Goal: Task Accomplishment & Management: Use online tool/utility

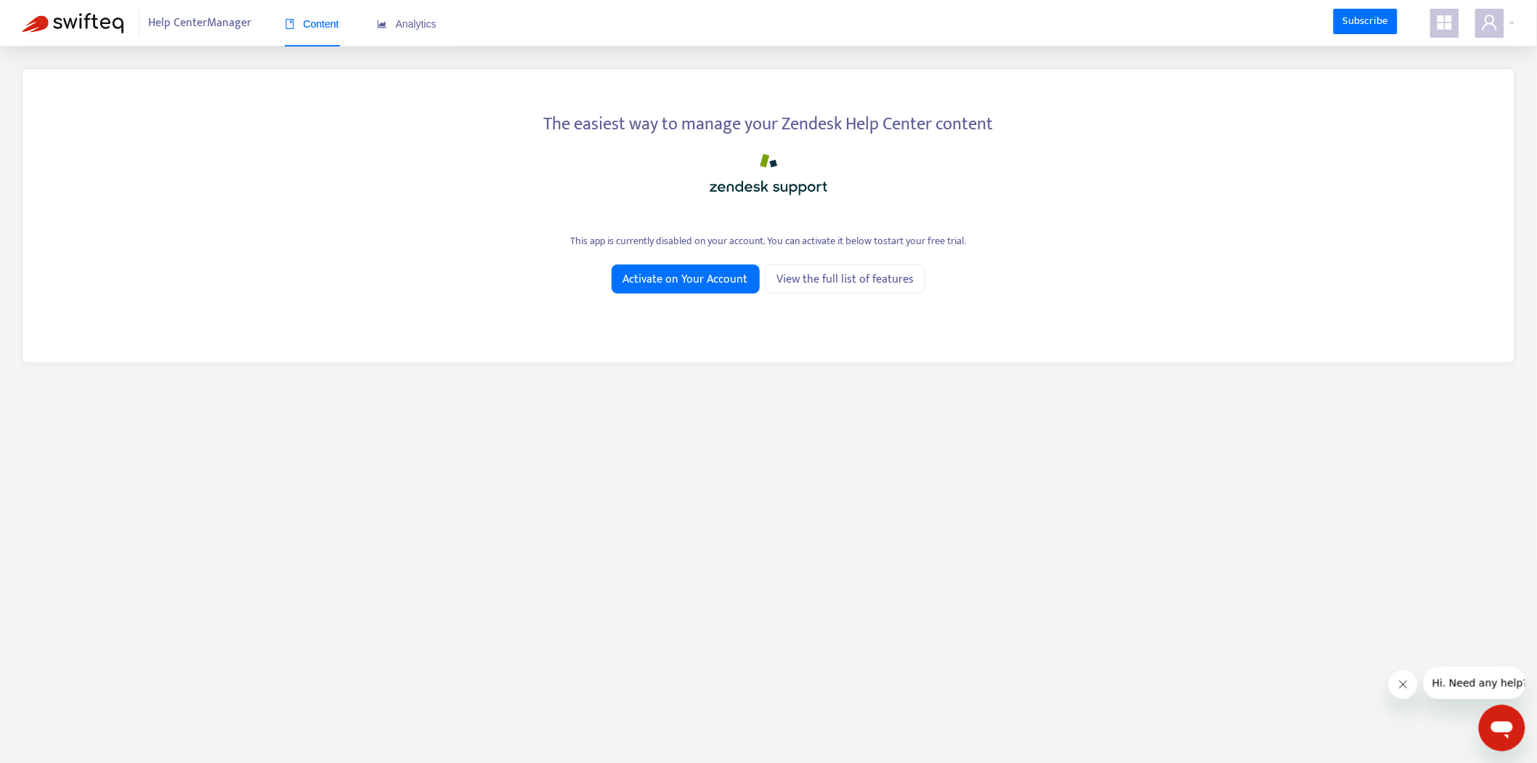
click at [1457, 20] on span at bounding box center [1444, 23] width 29 height 29
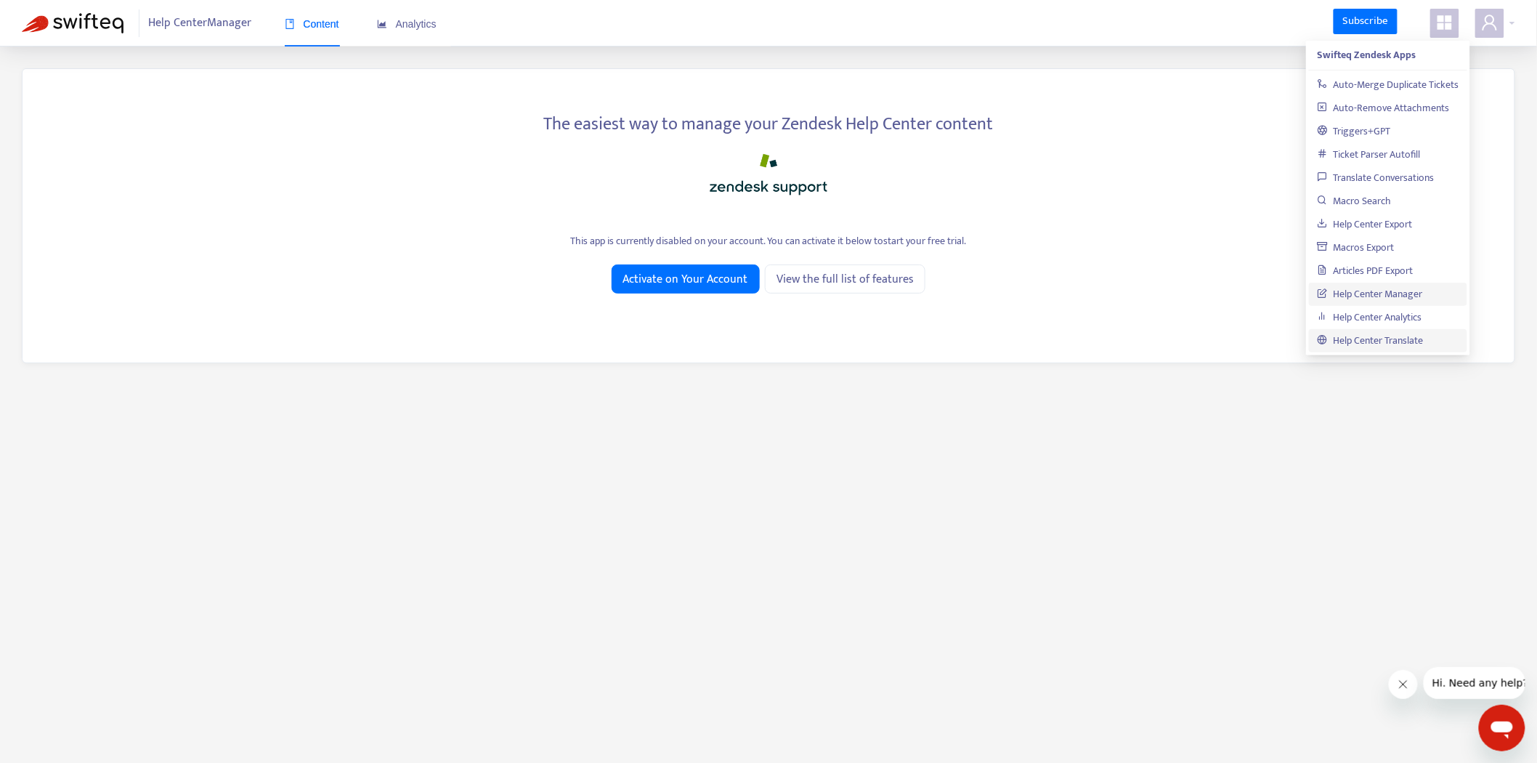
click at [1388, 349] on link "Help Center Translate" at bounding box center [1370, 340] width 106 height 17
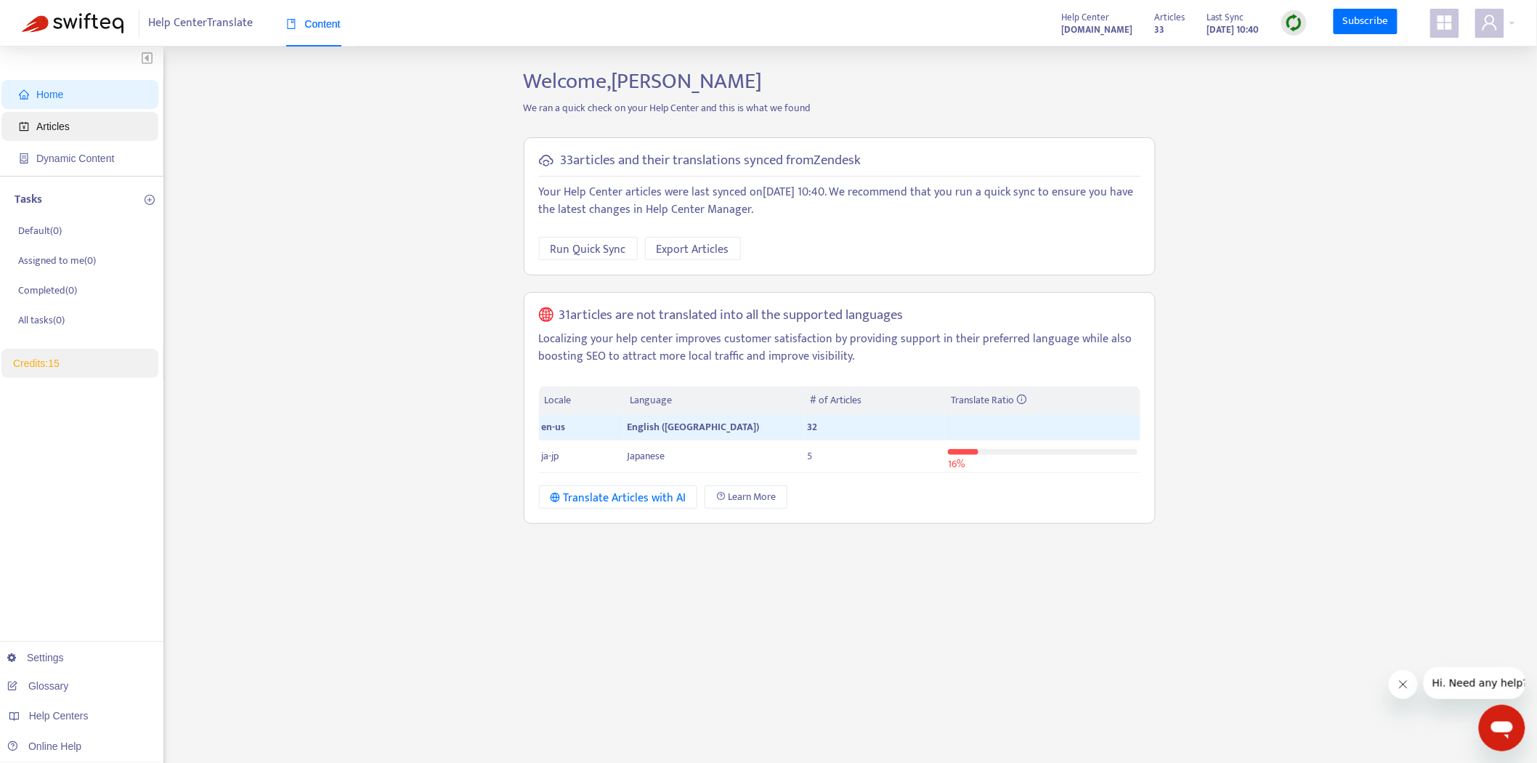
click at [110, 117] on span "Articles" at bounding box center [83, 126] width 128 height 29
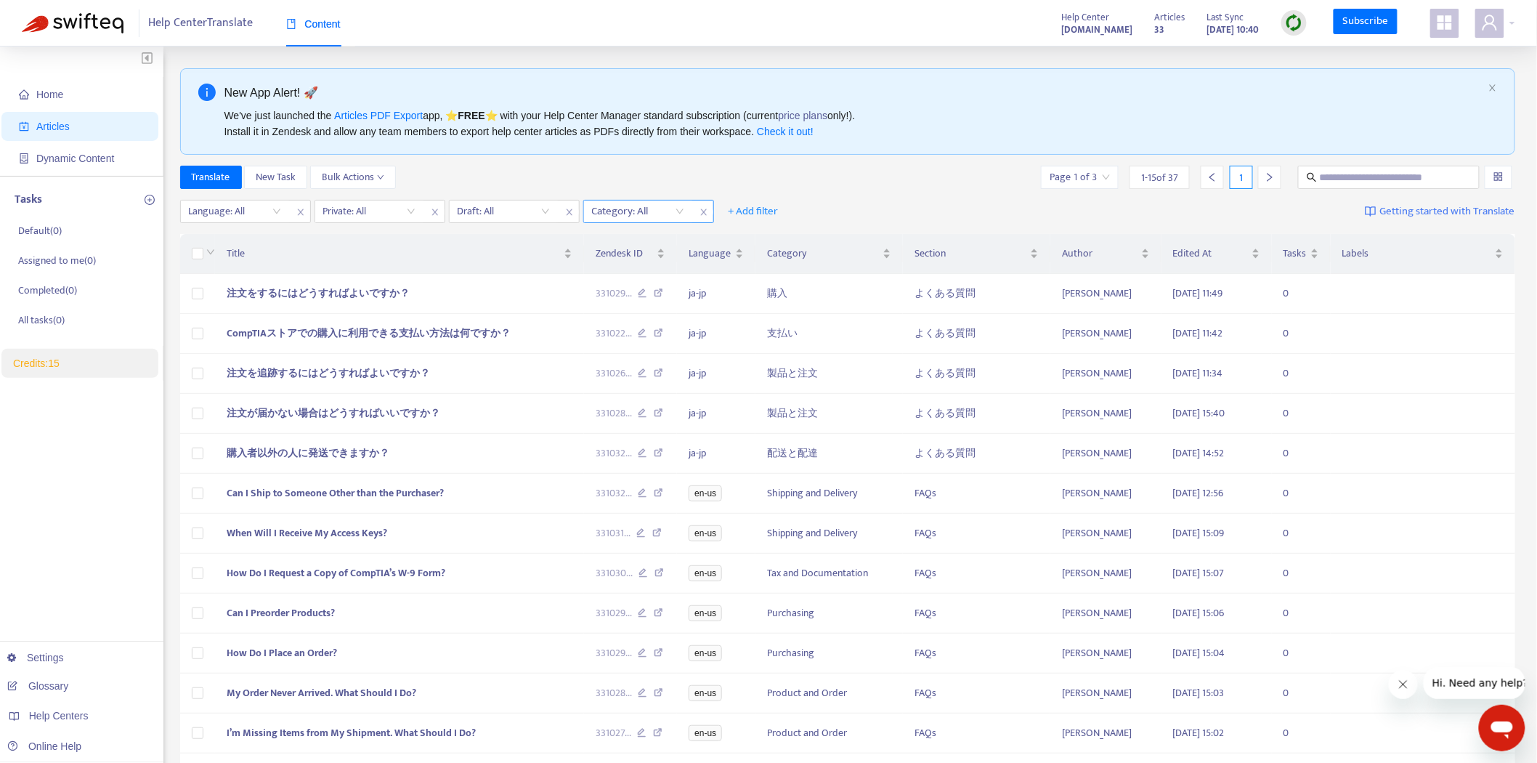
click at [656, 214] on div at bounding box center [631, 211] width 88 height 17
click at [658, 203] on div at bounding box center [631, 211] width 88 height 17
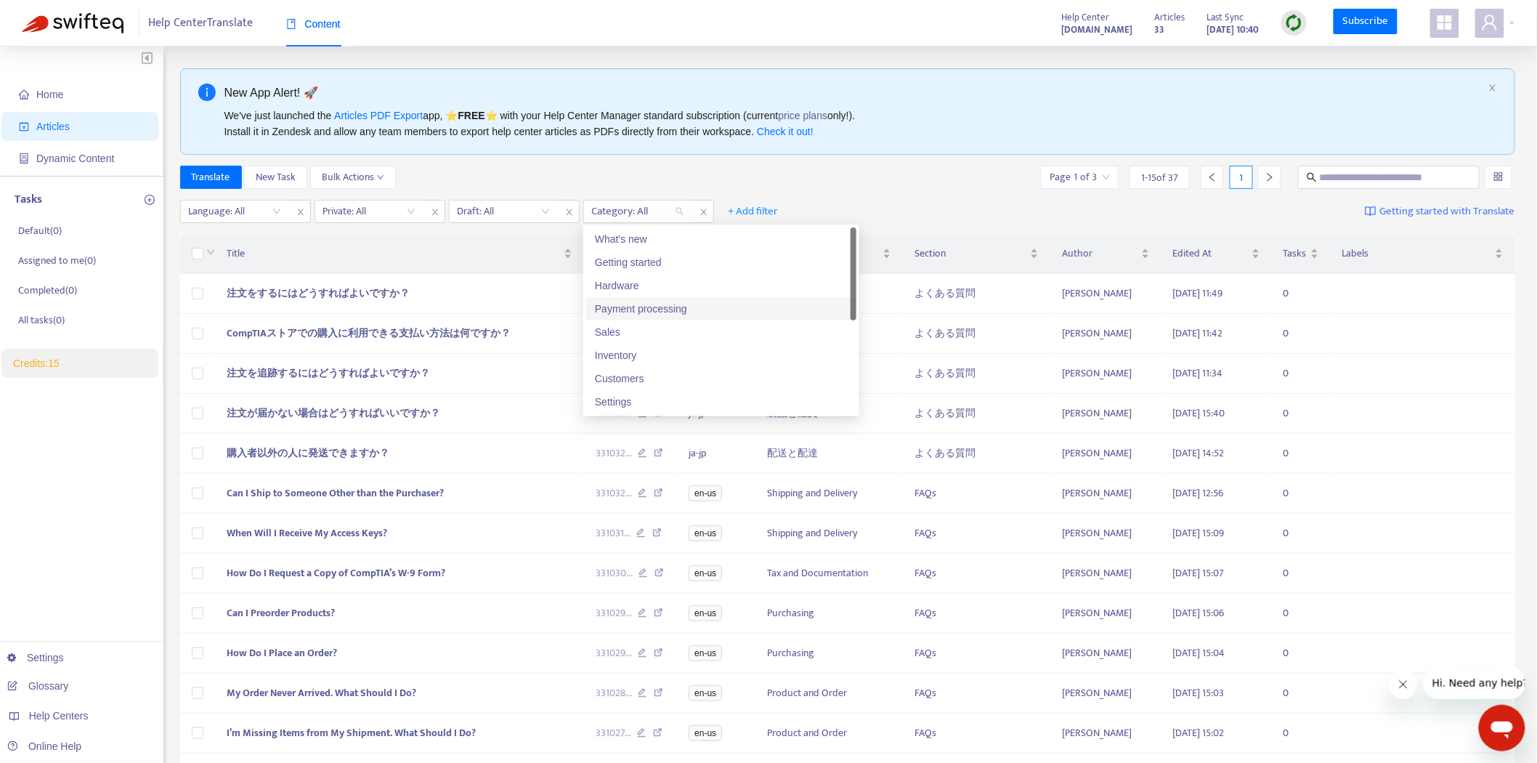
click at [687, 308] on div "Payment processing" at bounding box center [721, 309] width 253 height 16
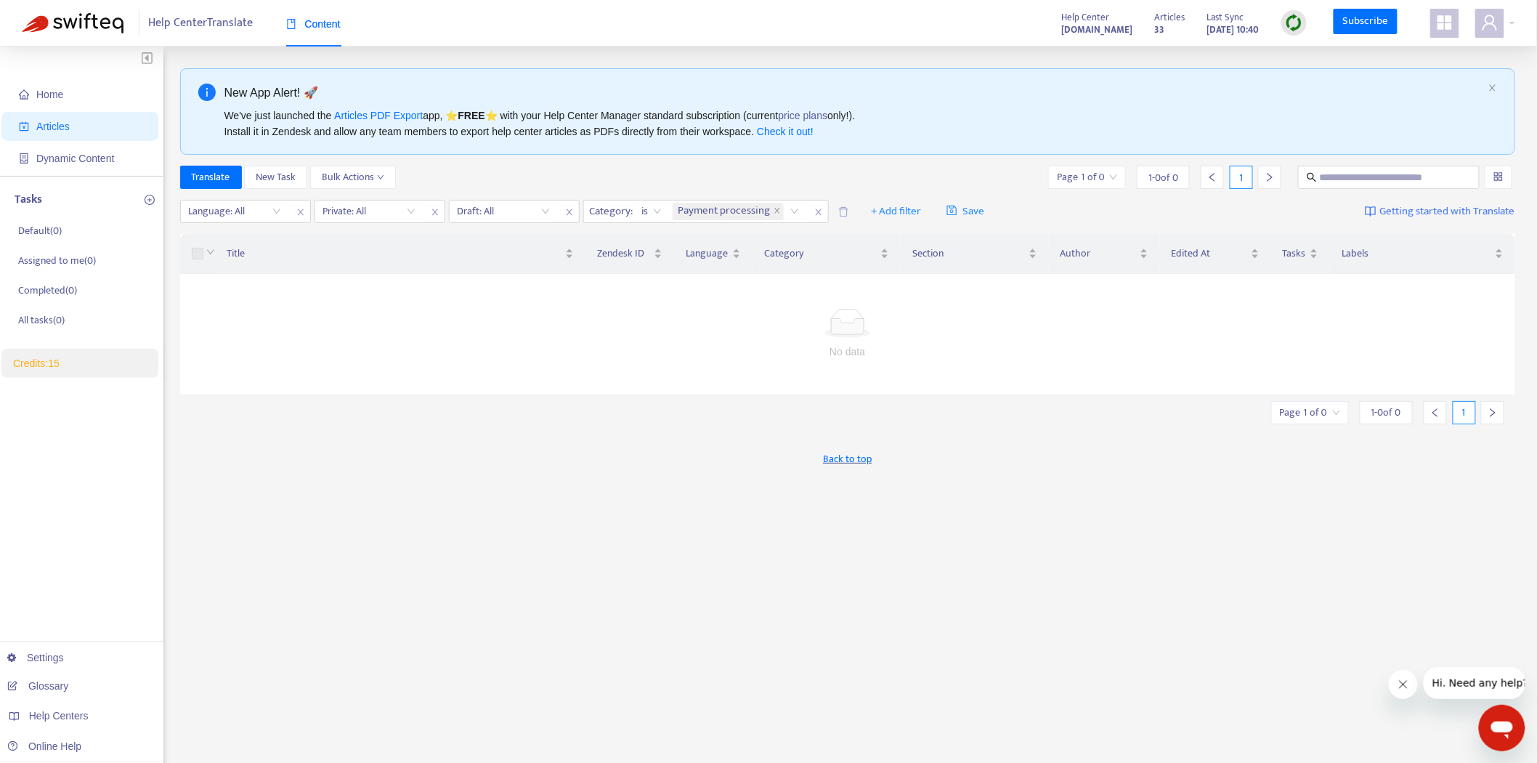
click at [886, 177] on div "Translate New Task Bulk Actions Page 1 of 0 1 - 0 of 0 1" at bounding box center [847, 177] width 1335 height 23
click at [774, 207] on icon "close" at bounding box center [776, 210] width 7 height 7
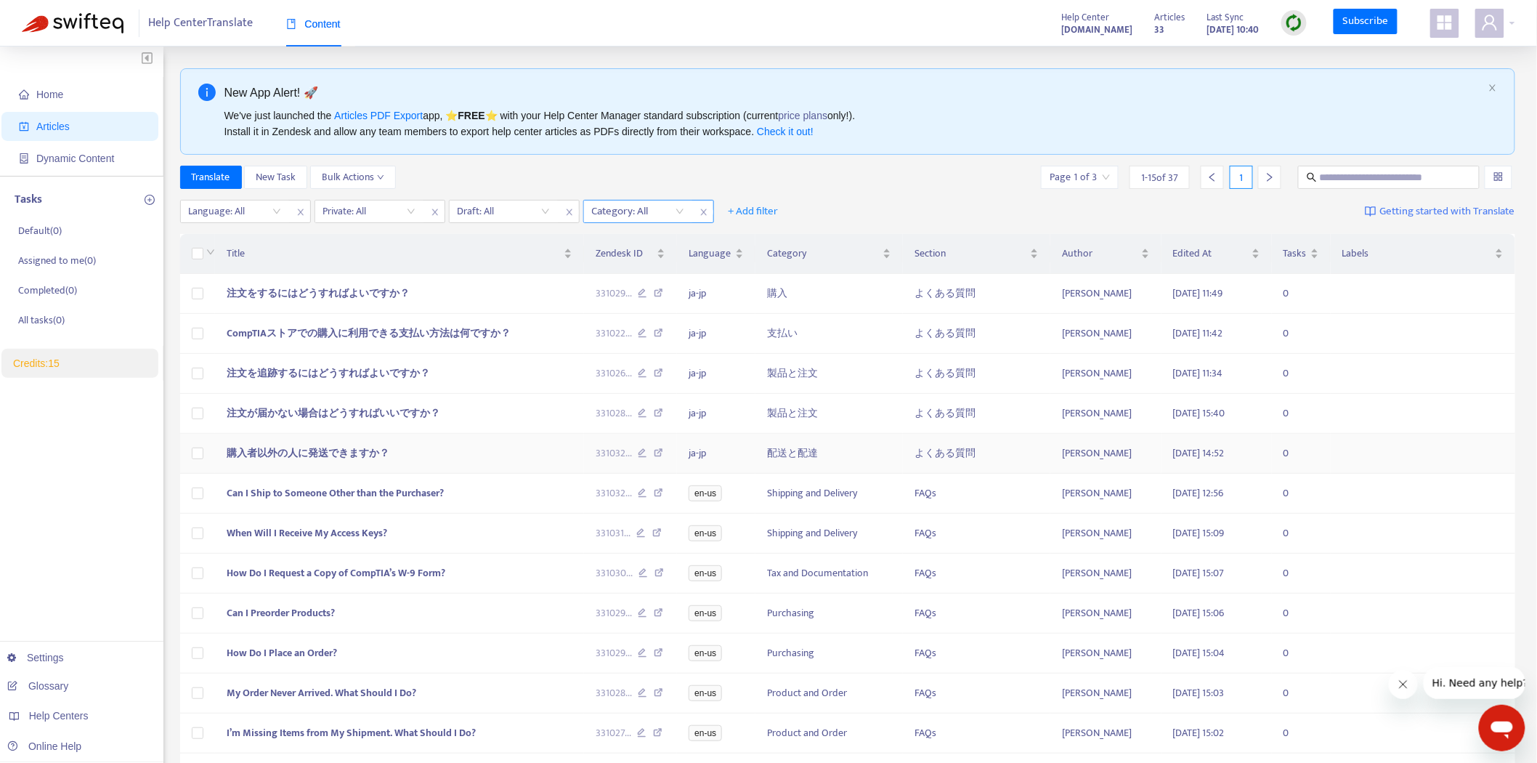
click at [365, 452] on span "購入者以外の人に発送できますか？" at bounding box center [308, 452] width 163 height 17
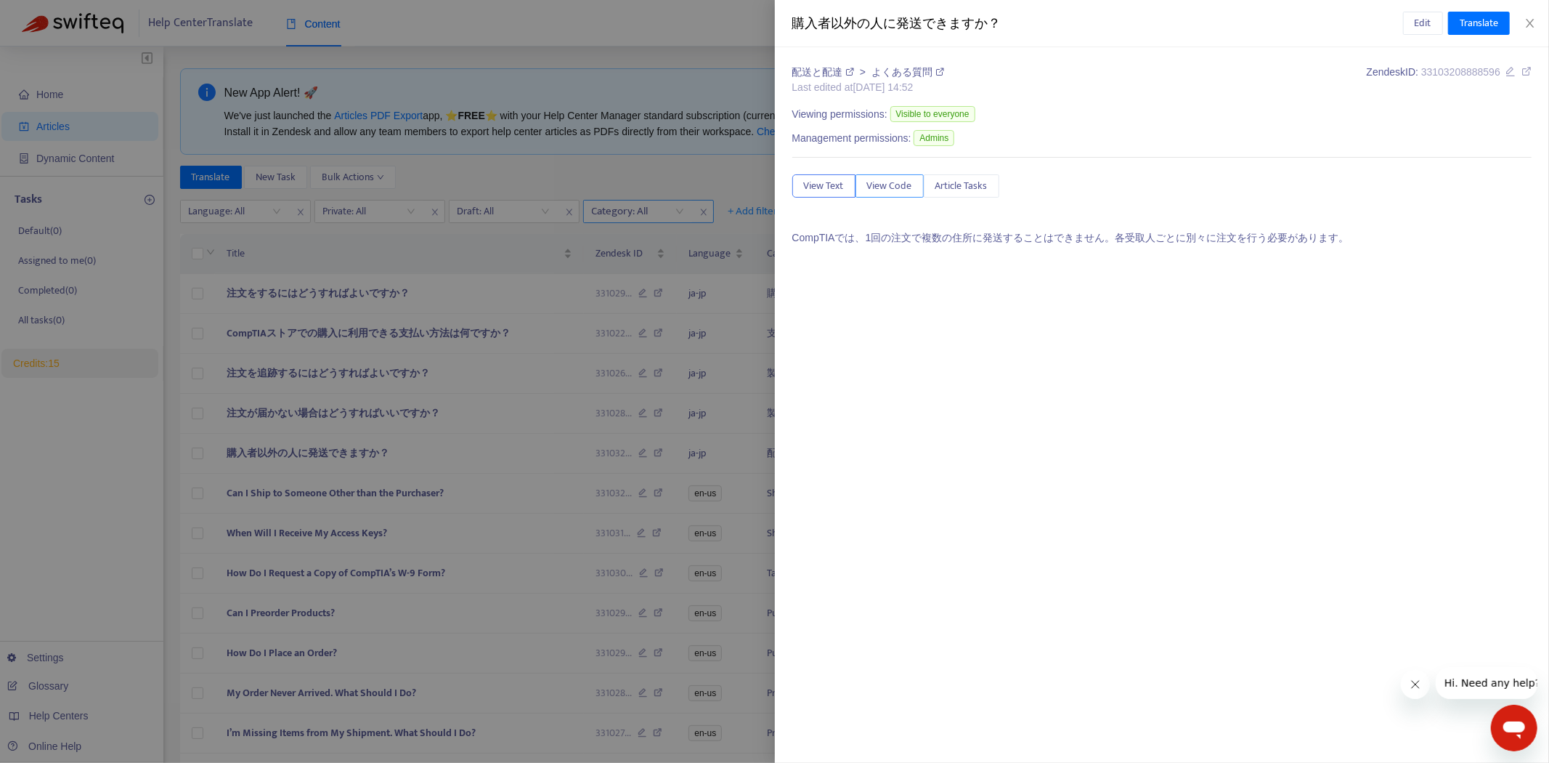
click at [900, 181] on span "View Code" at bounding box center [889, 186] width 45 height 16
click at [985, 179] on span "Article Tasks" at bounding box center [961, 186] width 52 height 16
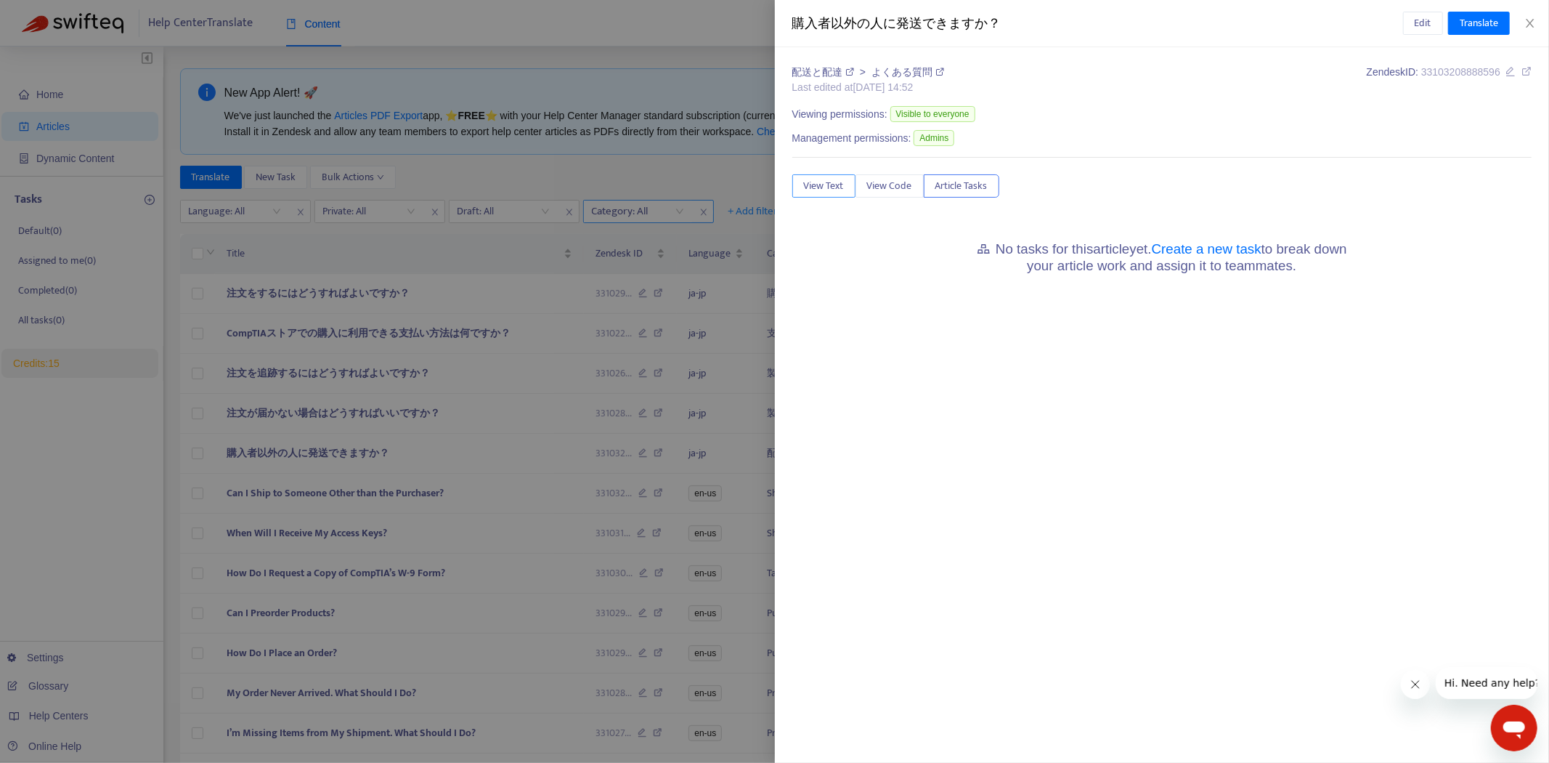
click at [825, 186] on span "View Text" at bounding box center [824, 186] width 40 height 16
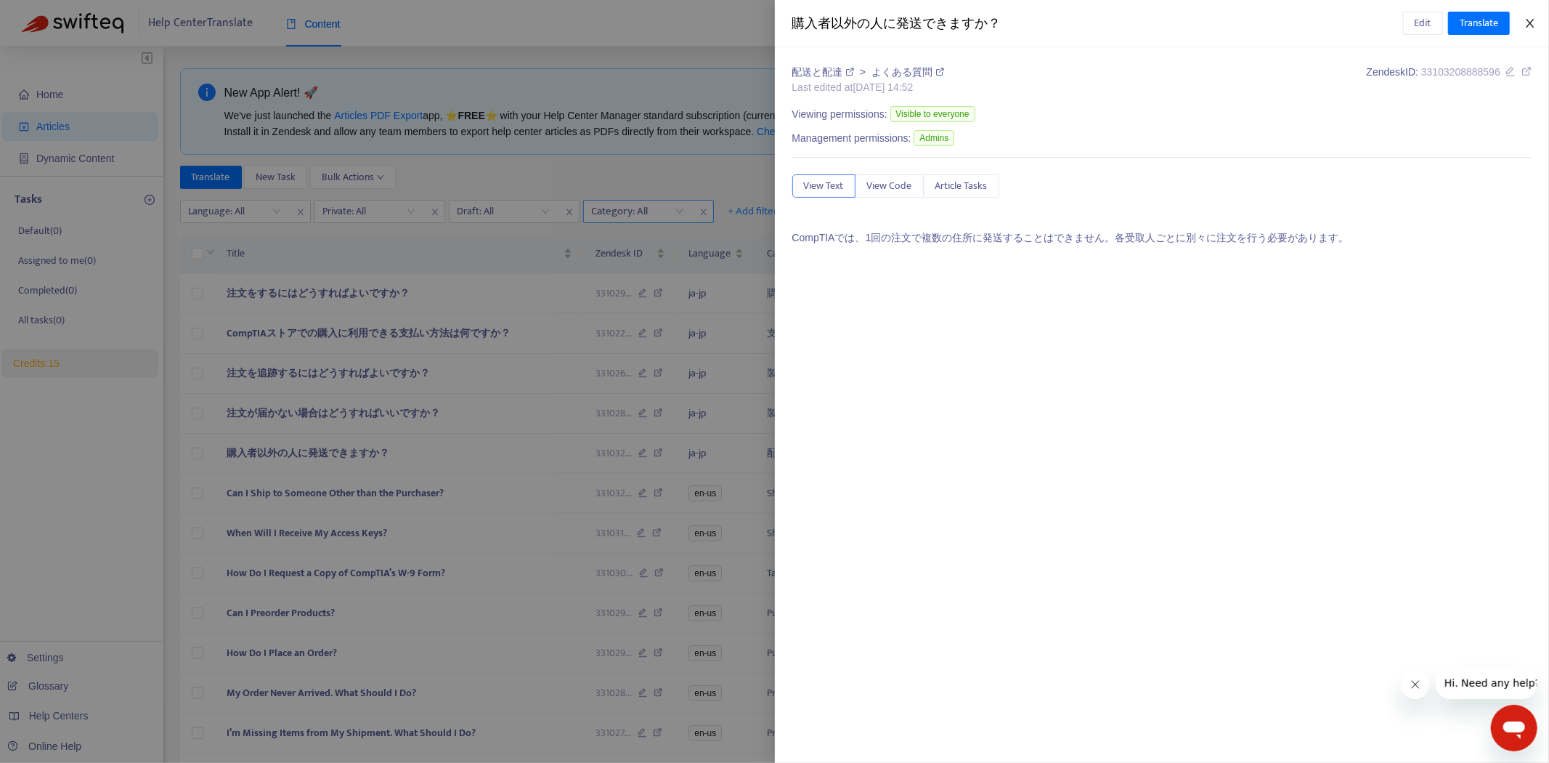
click at [1529, 18] on icon "close" at bounding box center [1530, 23] width 12 height 12
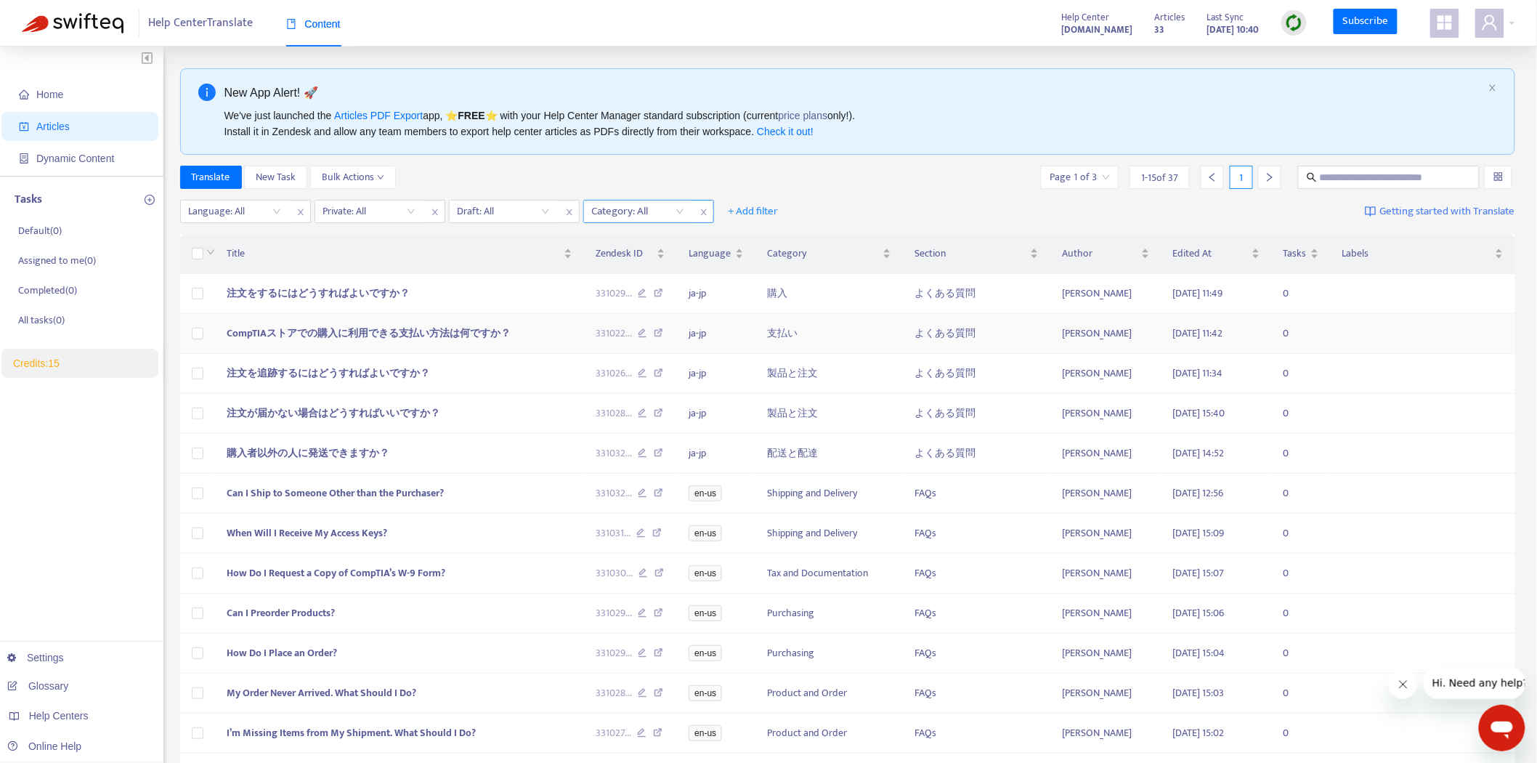
click at [371, 327] on span "CompTIAストアでの購入に利用できる支払い方法は何ですか？" at bounding box center [369, 333] width 284 height 17
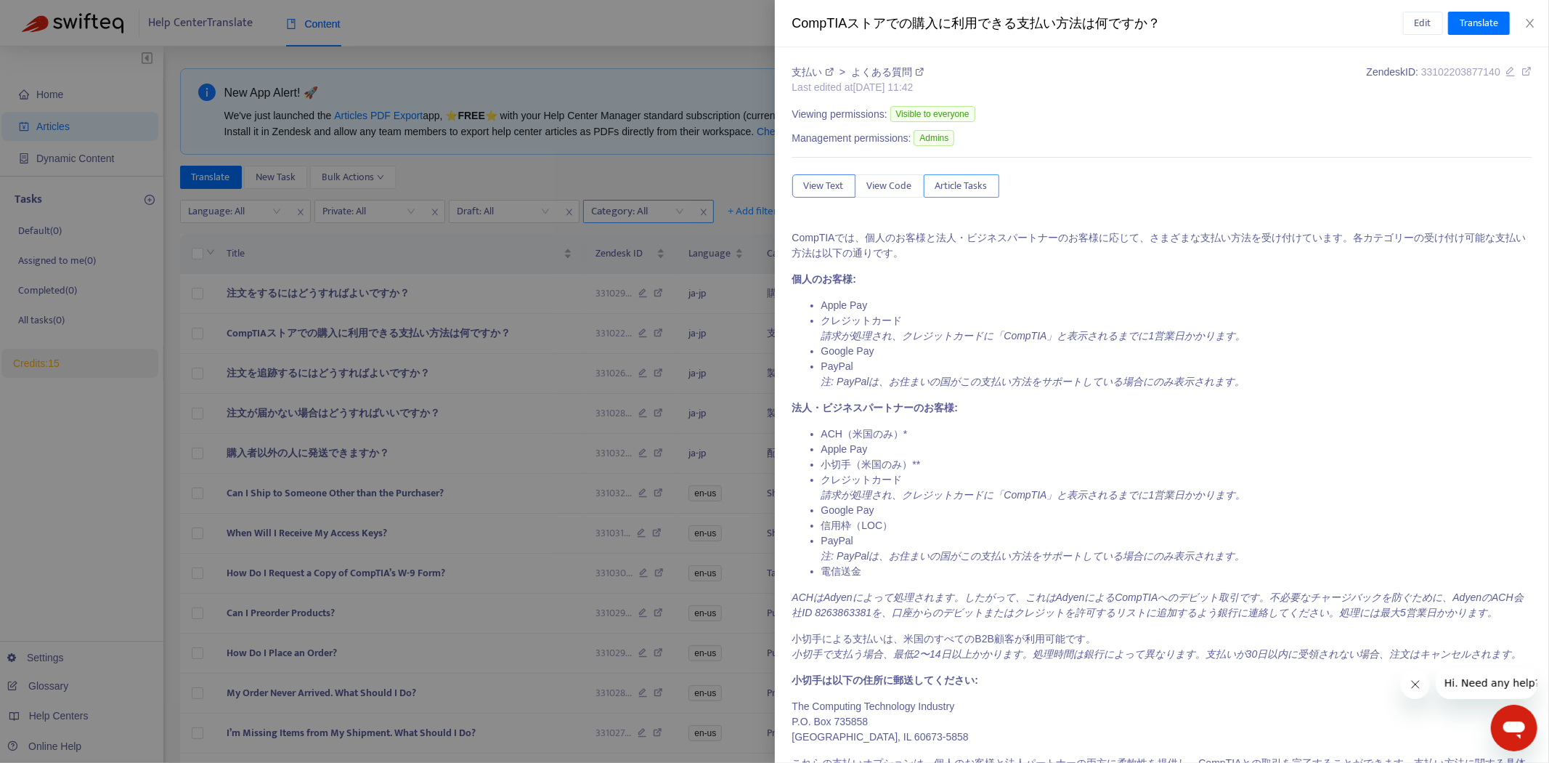
click at [930, 194] on button "Article Tasks" at bounding box center [962, 185] width 76 height 23
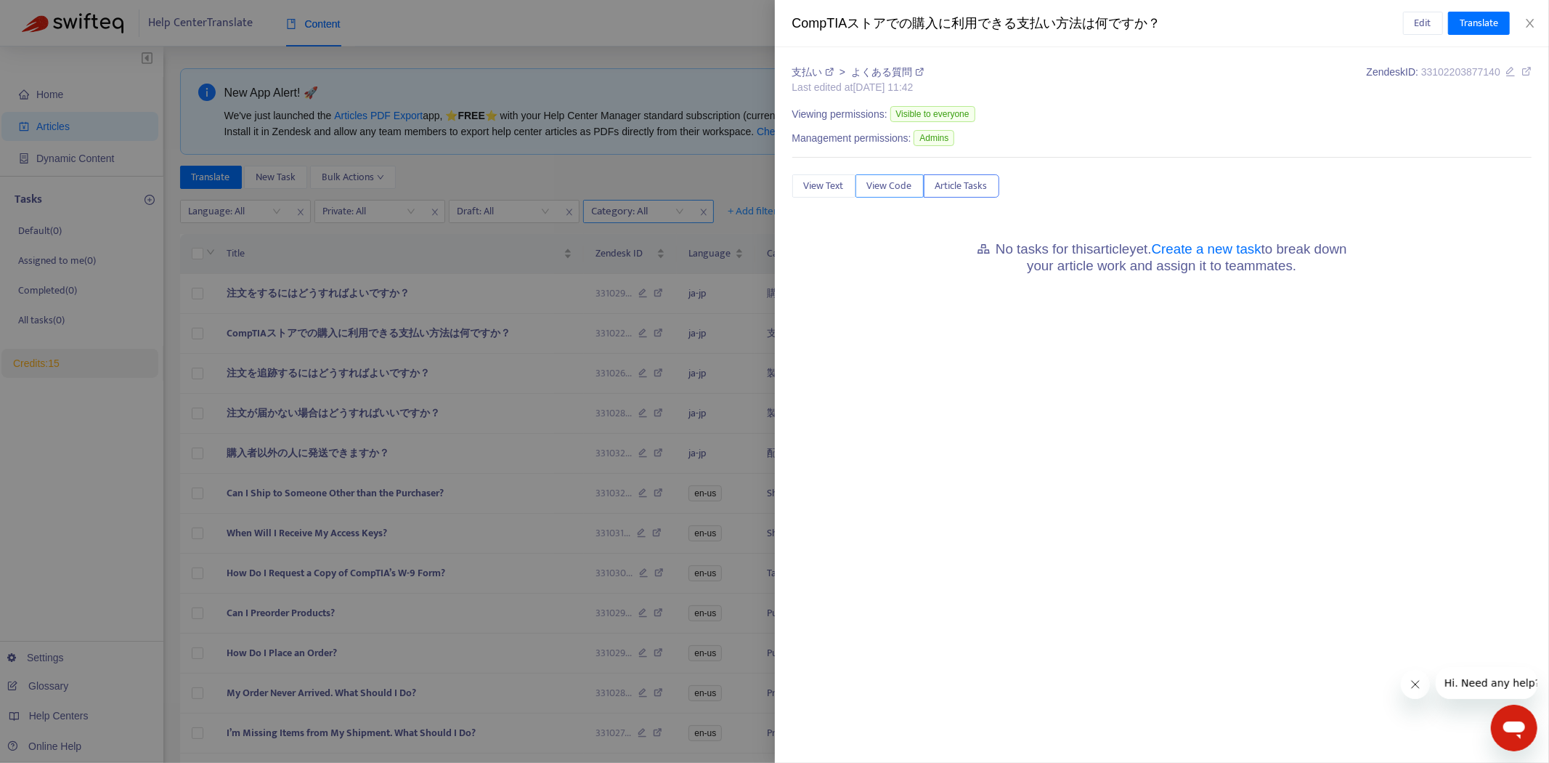
click at [870, 190] on span "View Code" at bounding box center [889, 186] width 45 height 16
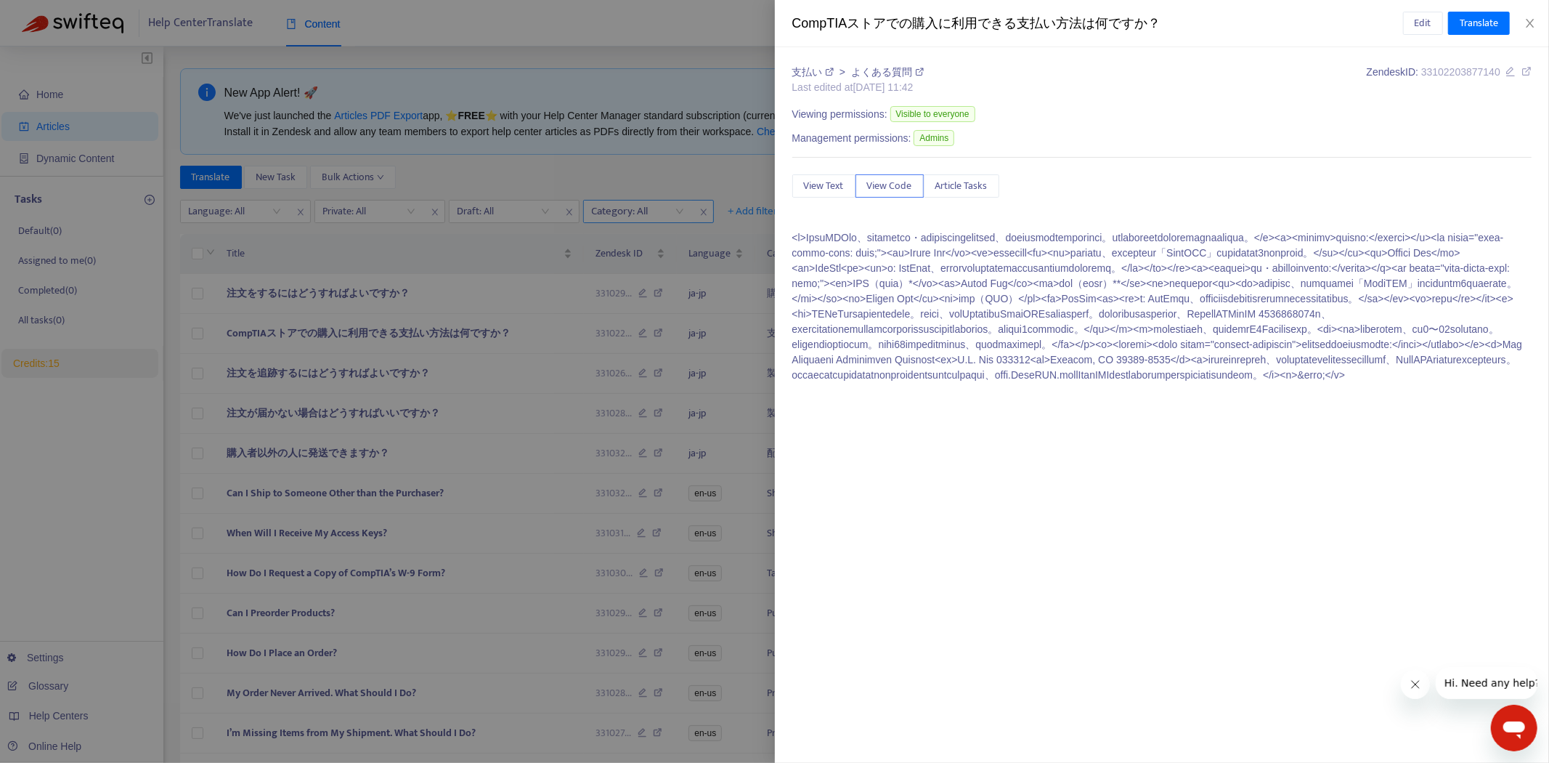
click at [602, 157] on div at bounding box center [774, 381] width 1549 height 763
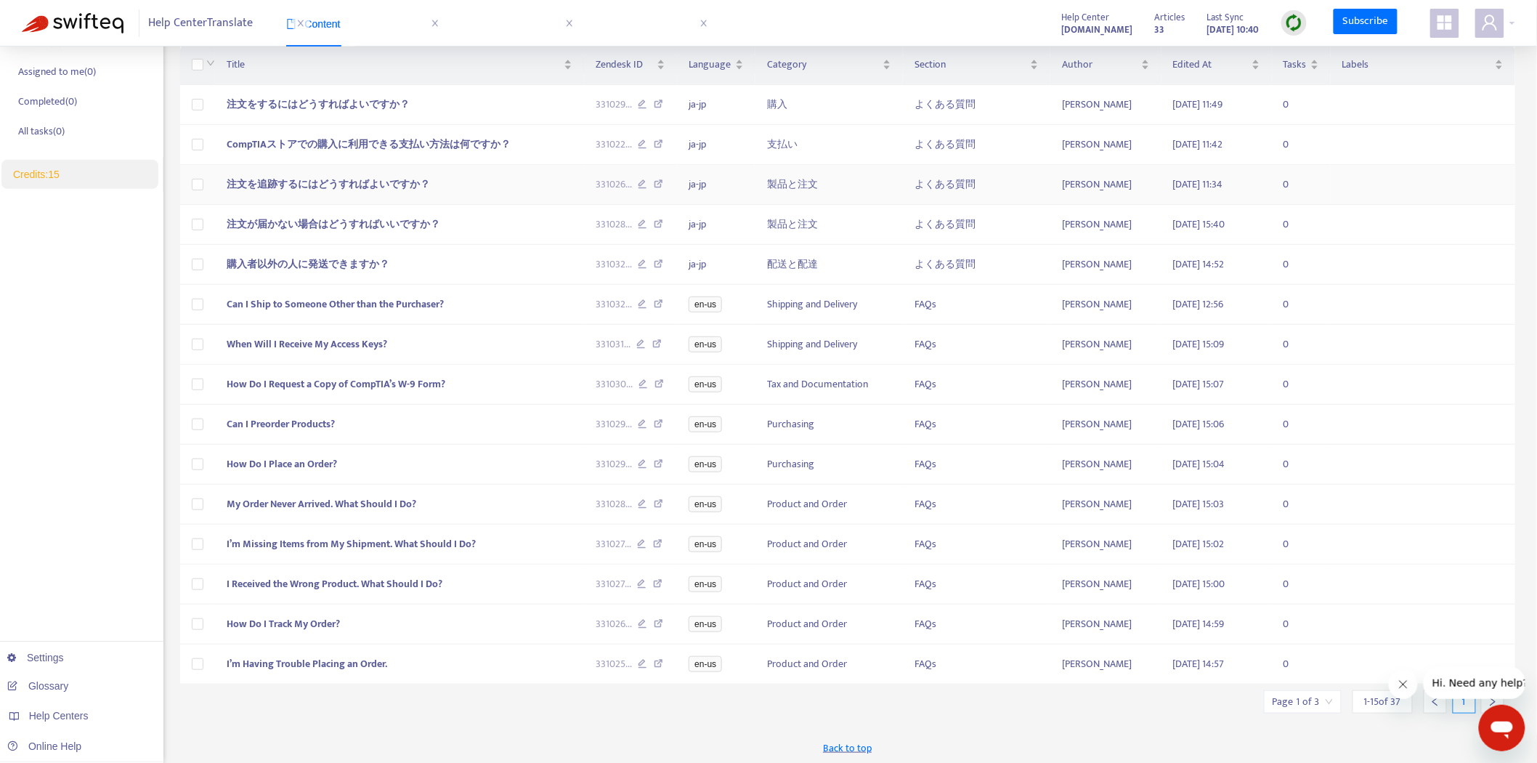
scroll to position [190, 0]
click at [1311, 694] on input "search" at bounding box center [1302, 701] width 60 height 22
click at [1248, 660] on span "15" at bounding box center [1268, 659] width 92 height 22
click at [1248, 633] on div "50" at bounding box center [1351, 630] width 253 height 16
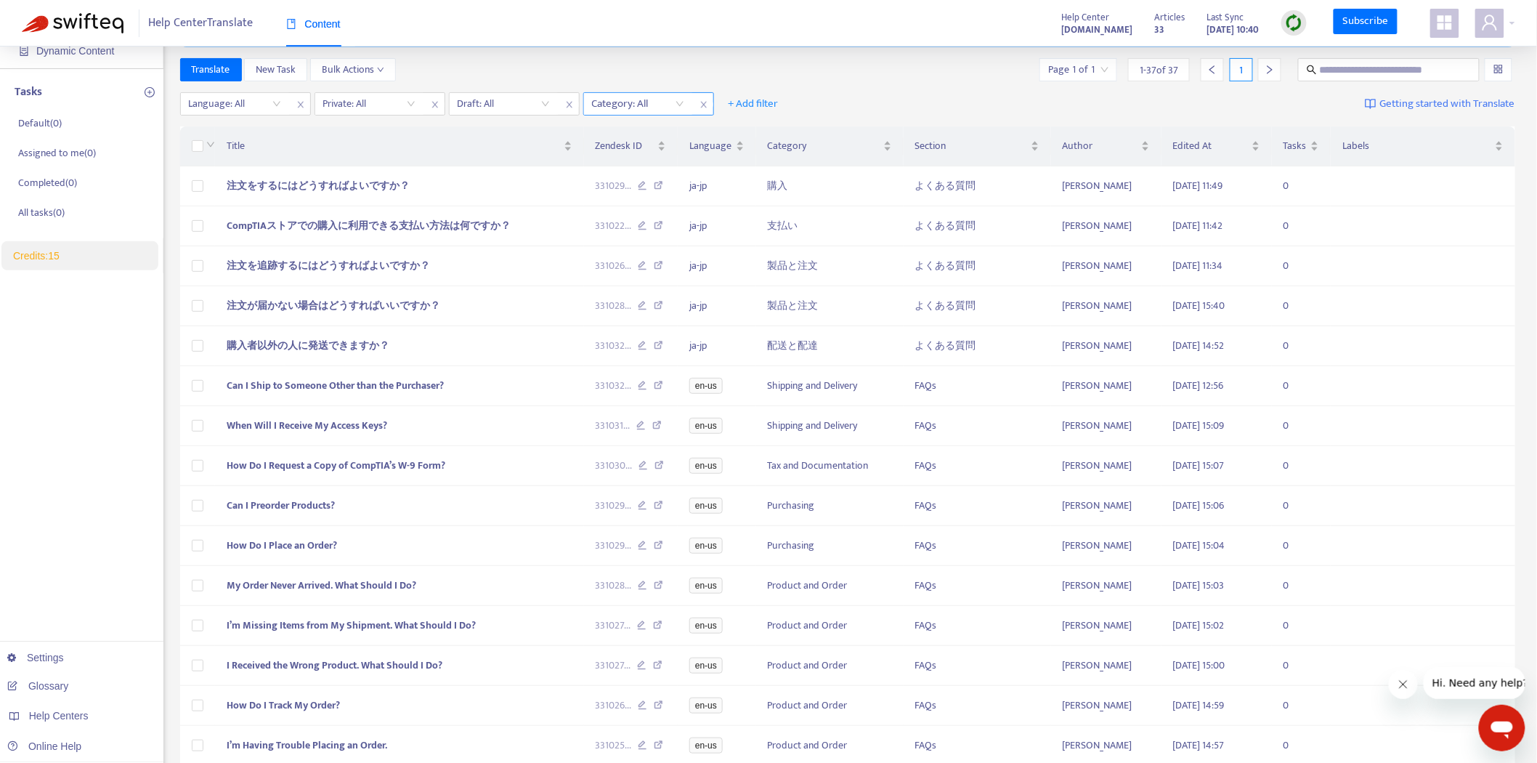
scroll to position [31, 0]
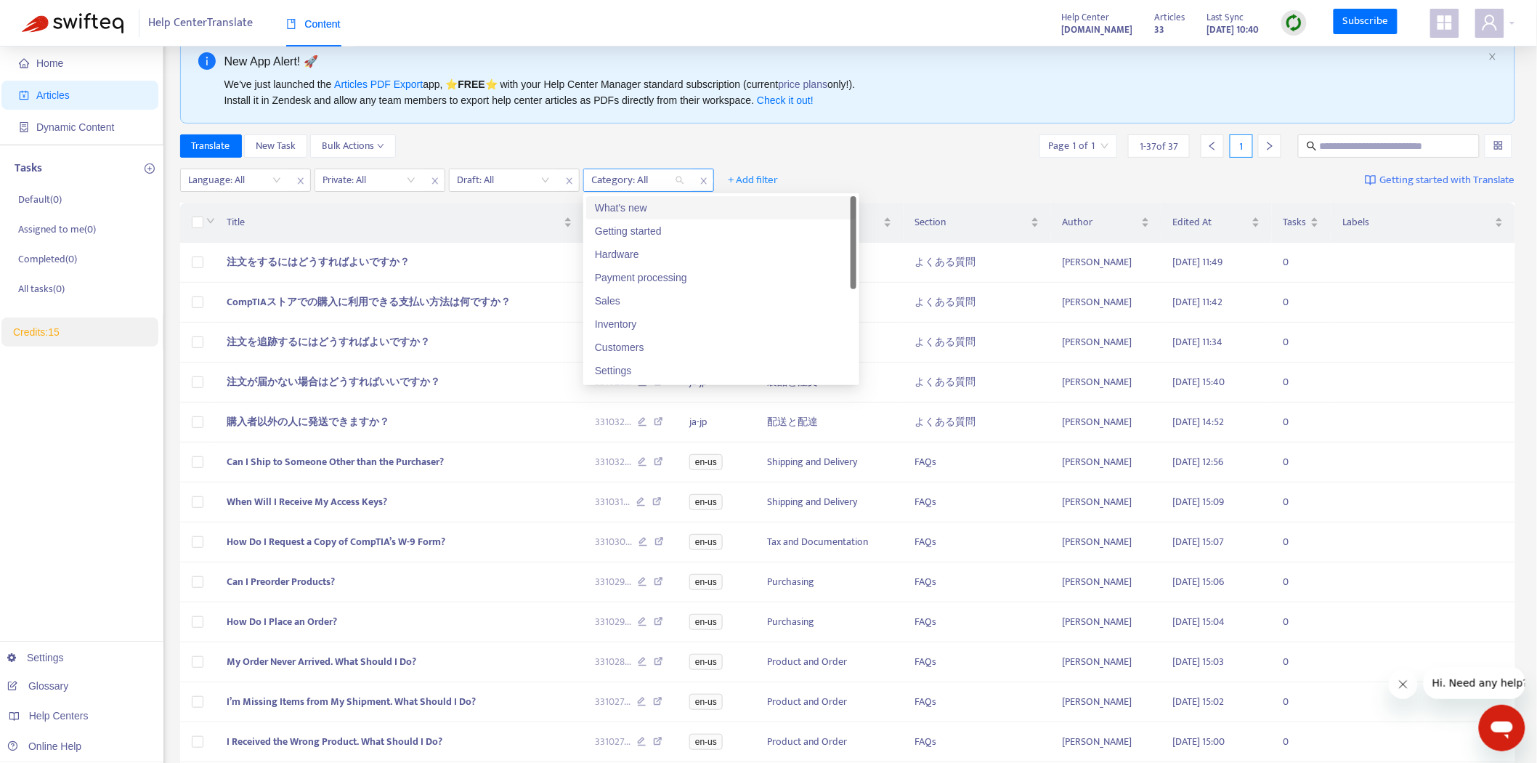
click at [627, 180] on div at bounding box center [631, 179] width 88 height 17
click at [685, 282] on div "Payment processing" at bounding box center [721, 277] width 253 height 16
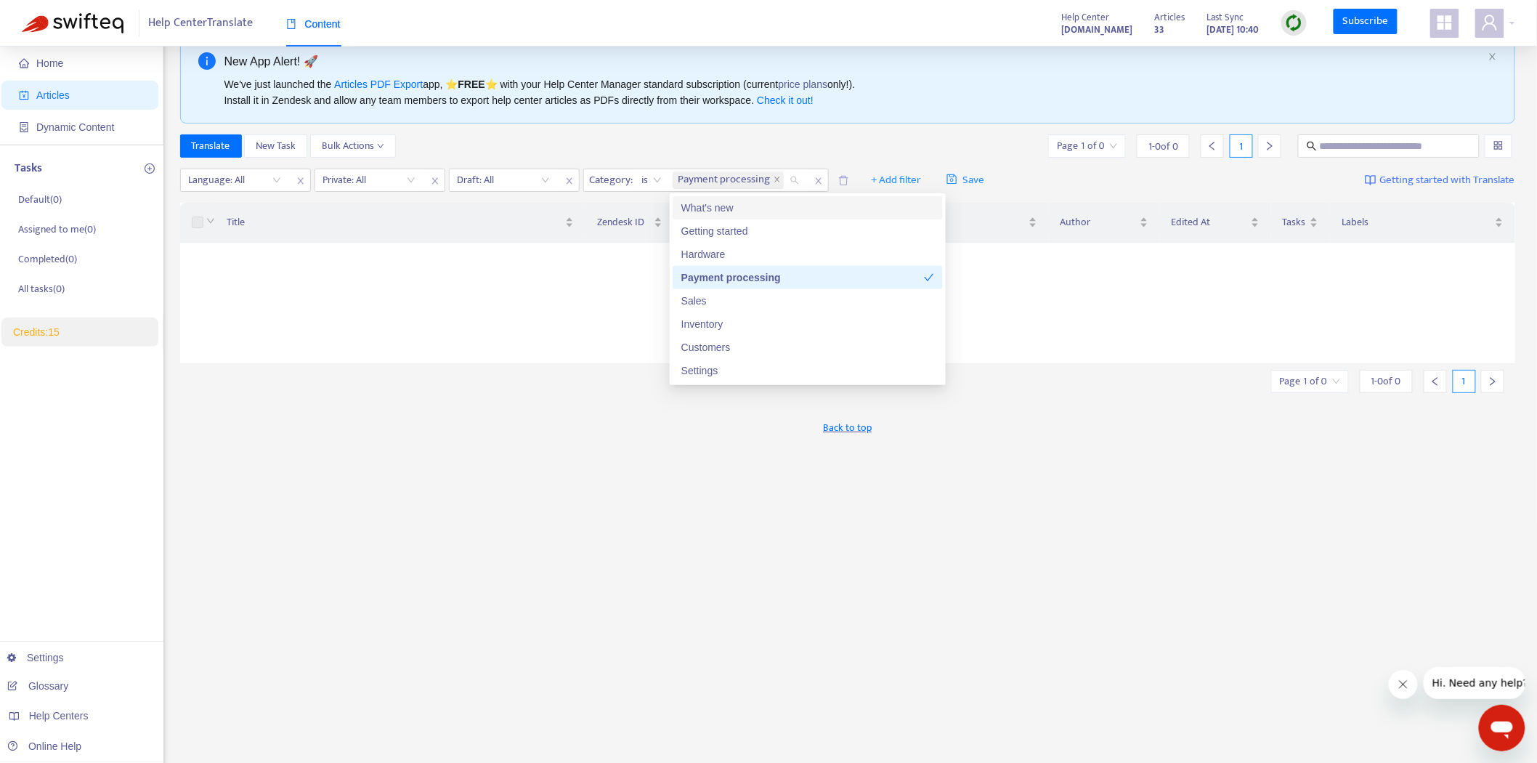
click at [861, 137] on div "Translate New Task Bulk Actions Page 1 of 0 1 - 0 of 0 1" at bounding box center [847, 145] width 1335 height 23
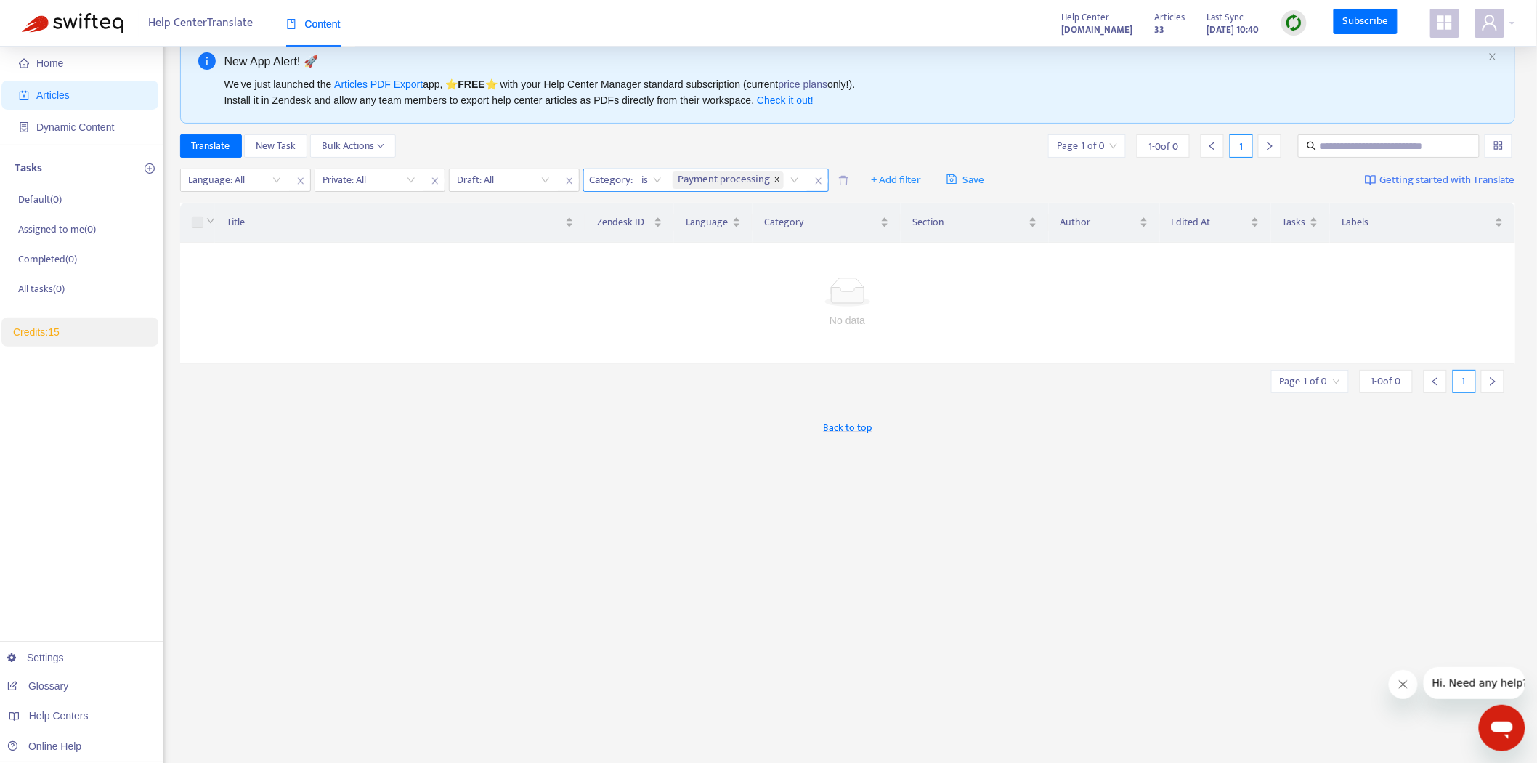
click at [773, 176] on icon "close" at bounding box center [776, 179] width 7 height 7
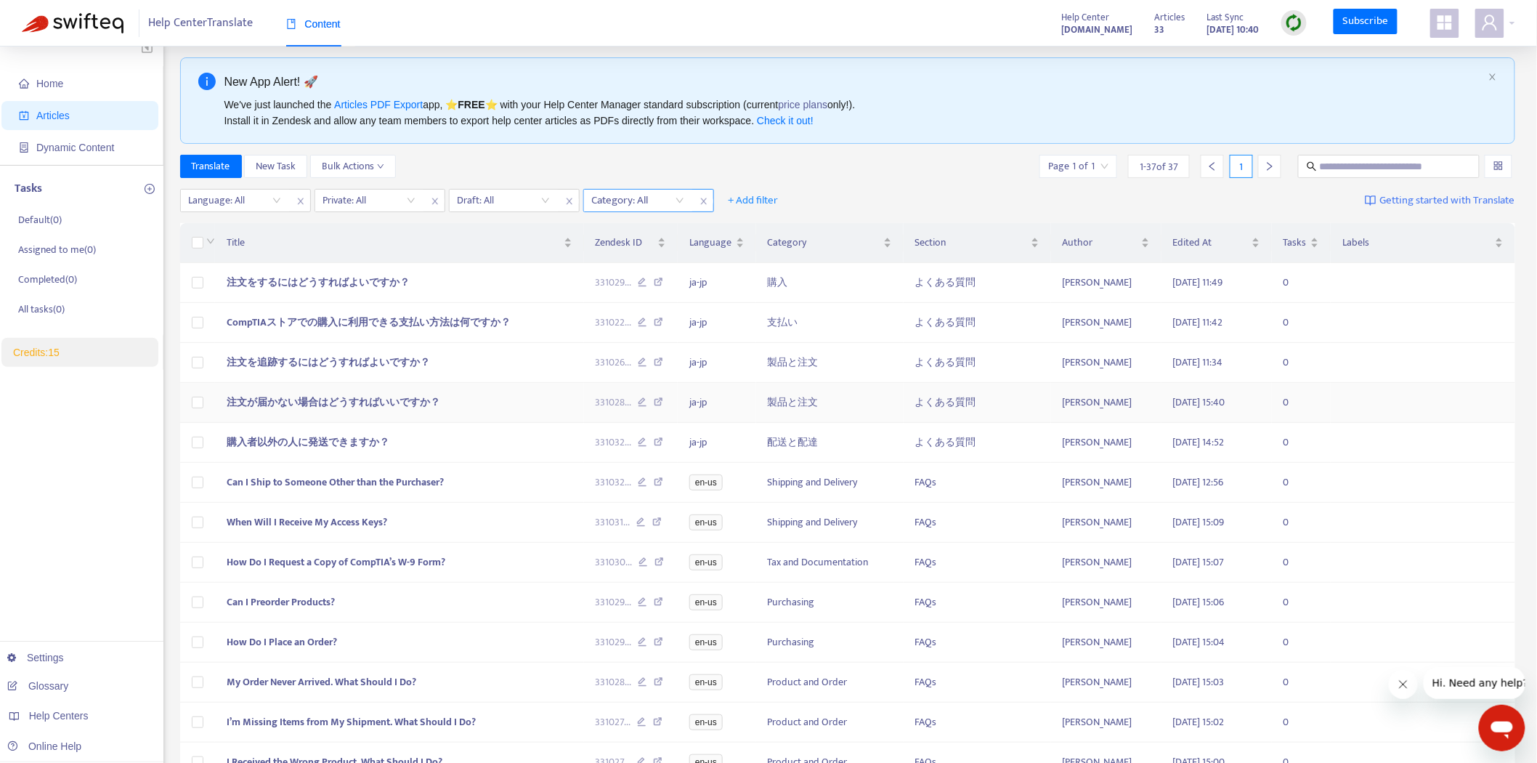
scroll to position [0, 0]
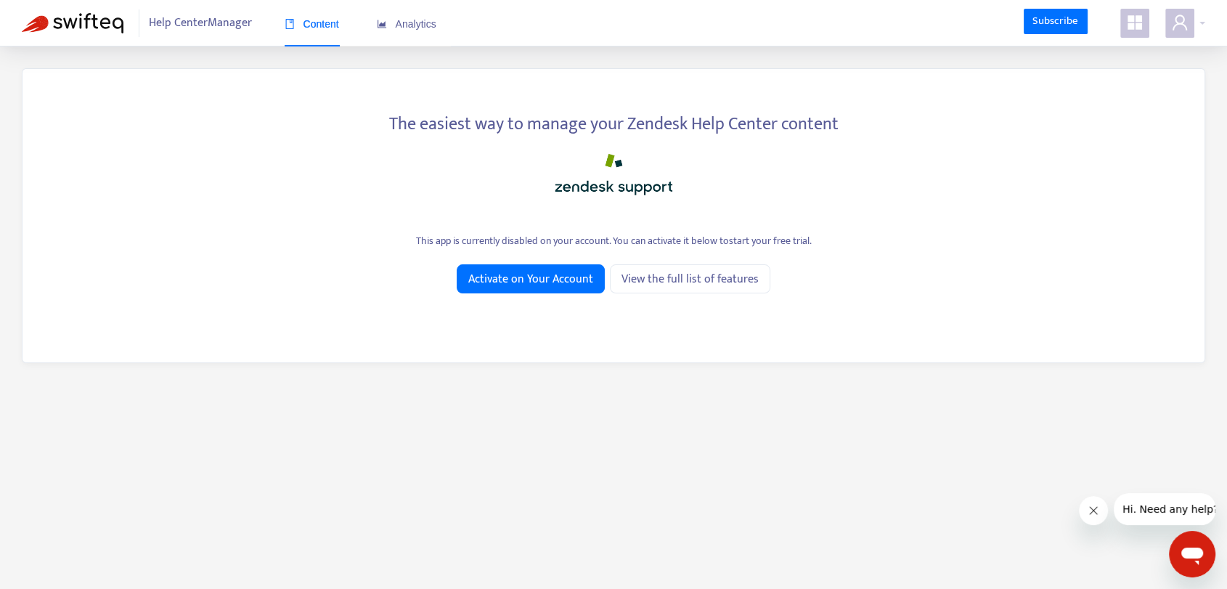
click at [1136, 28] on icon "appstore" at bounding box center [1135, 22] width 15 height 15
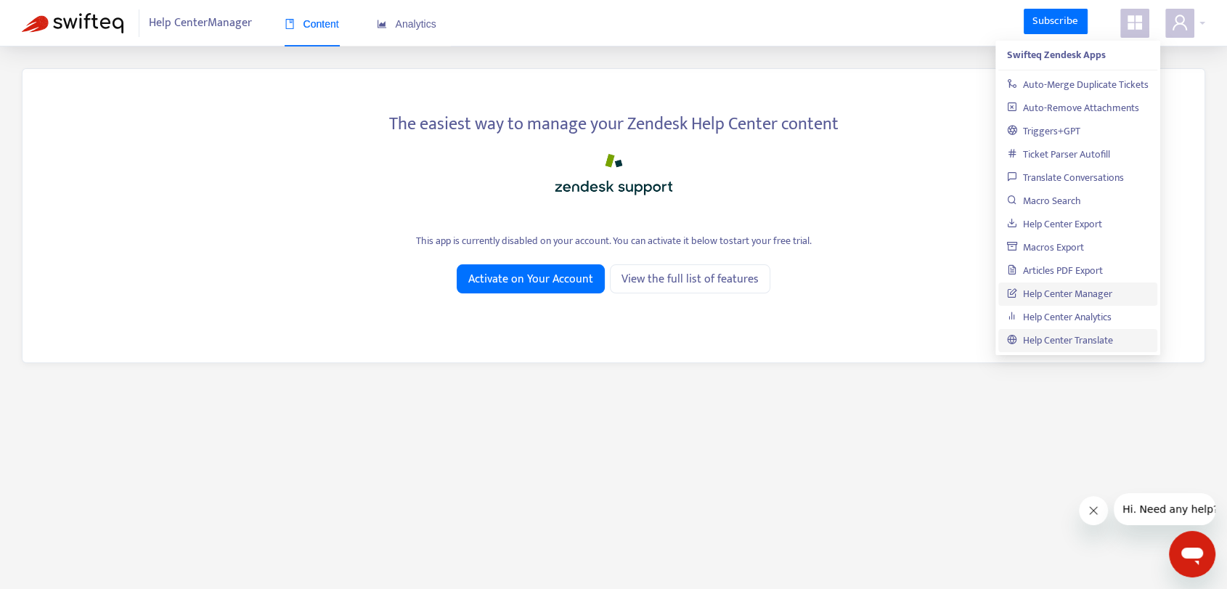
click at [1060, 332] on link "Help Center Translate" at bounding box center [1060, 340] width 106 height 17
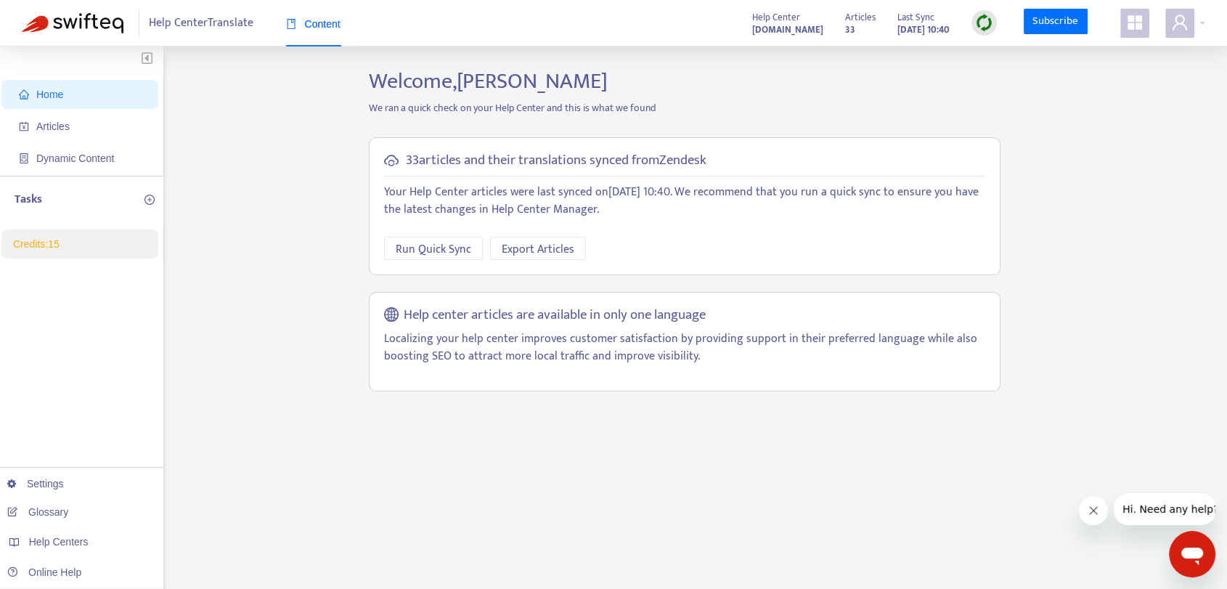
click at [1211, 17] on div "Help Center Translate Content Help Center comptia1689355214.zendesk.com Article…" at bounding box center [613, 23] width 1227 height 46
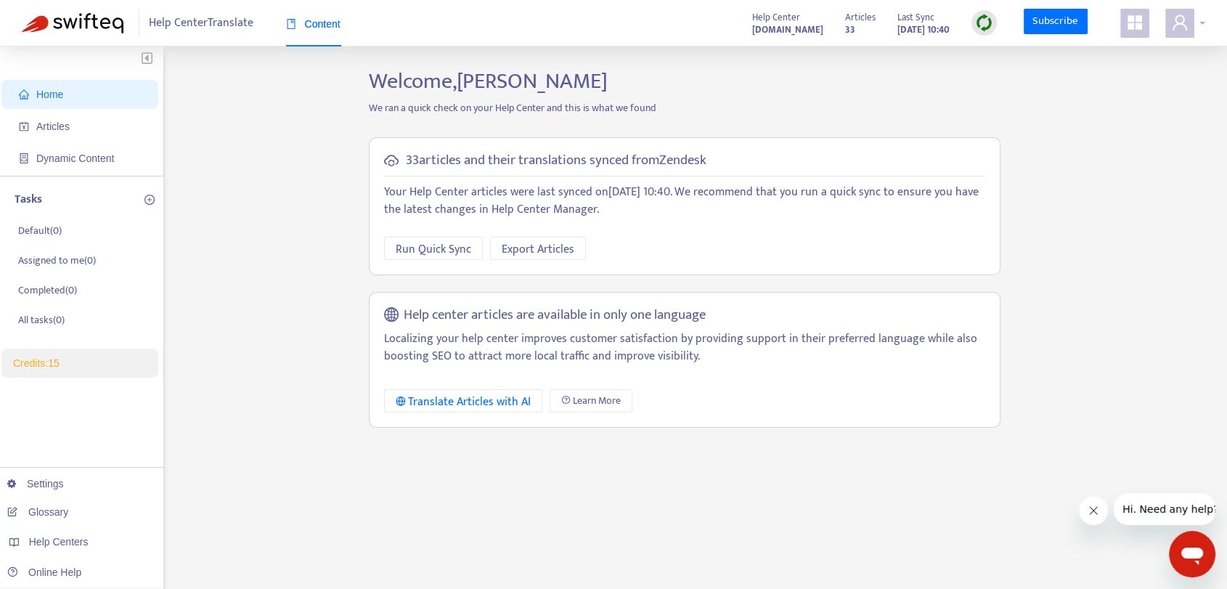
click at [1197, 23] on div at bounding box center [1186, 23] width 40 height 29
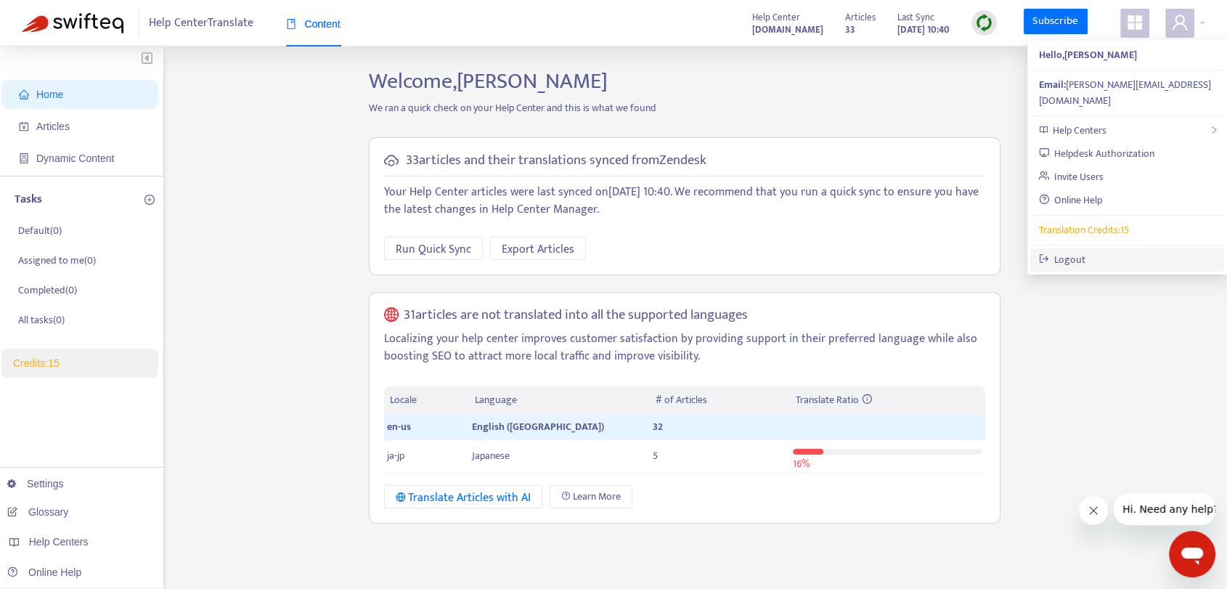
click at [1086, 251] on link "Logout" at bounding box center [1062, 259] width 47 height 17
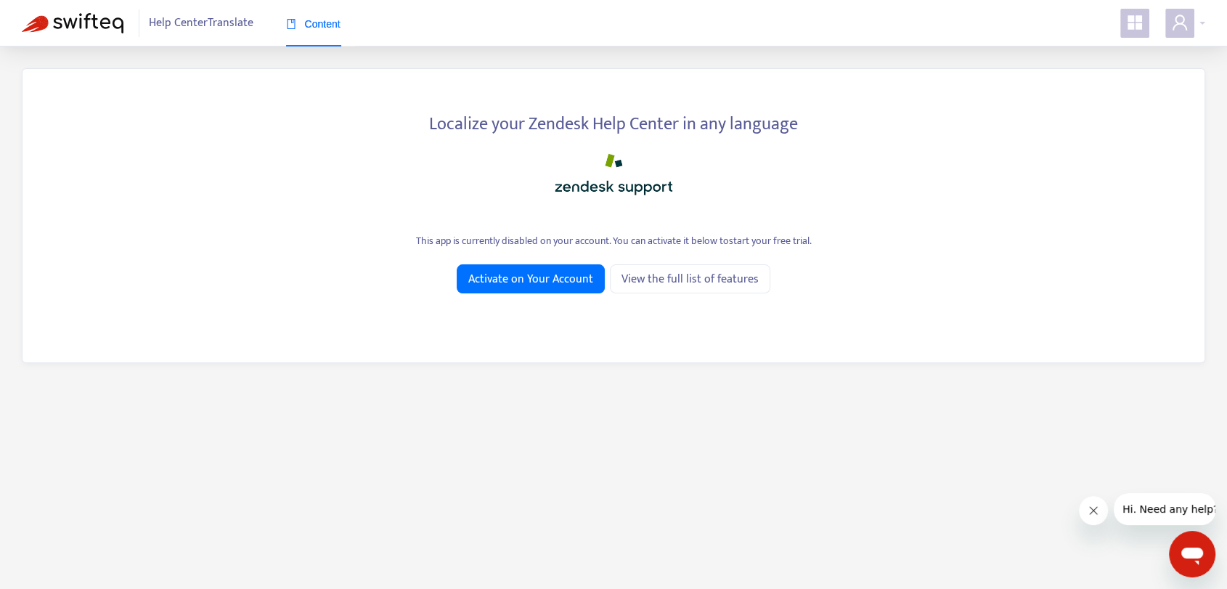
click at [1128, 28] on icon "appstore" at bounding box center [1135, 22] width 15 height 15
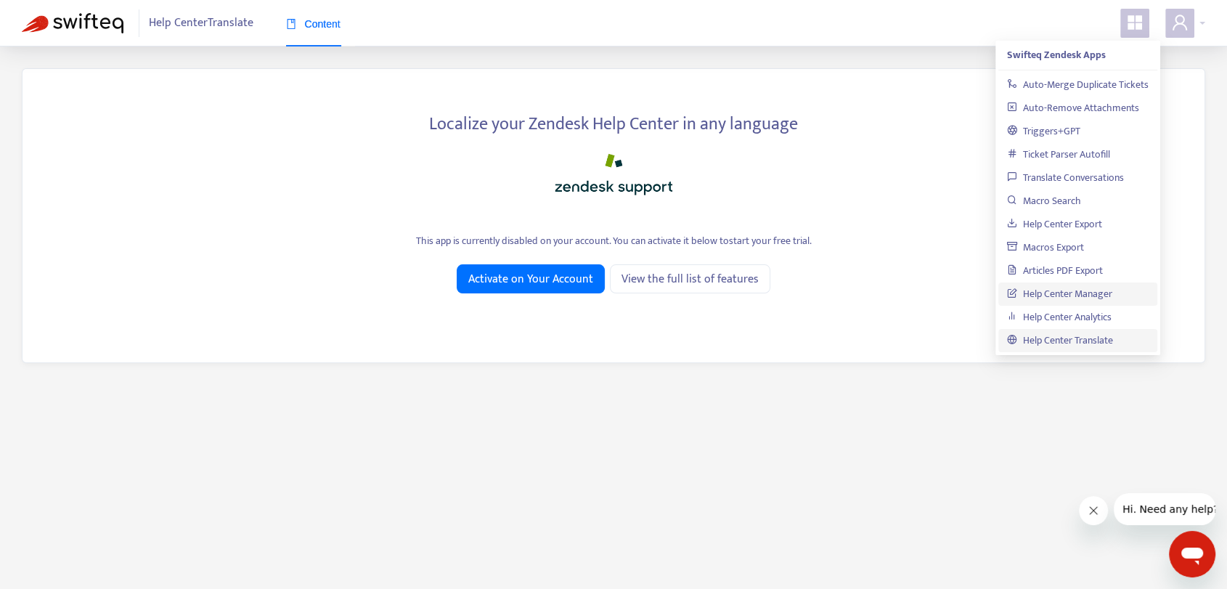
click at [1074, 299] on link "Help Center Manager" at bounding box center [1059, 293] width 105 height 17
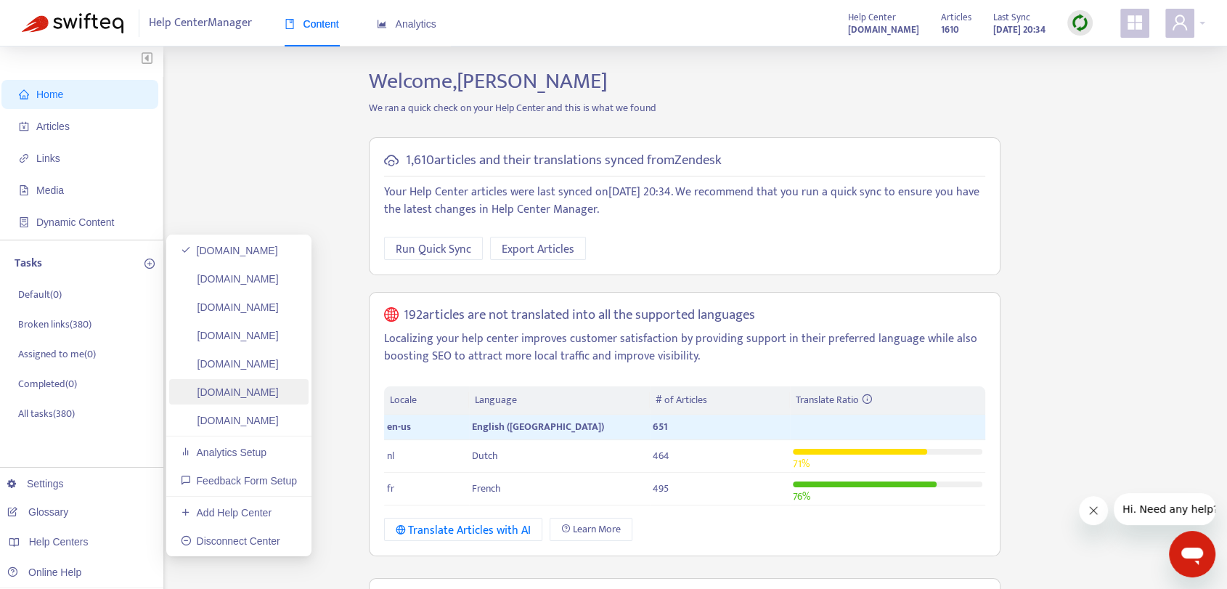
click at [249, 394] on link "[DOMAIN_NAME]" at bounding box center [230, 392] width 98 height 12
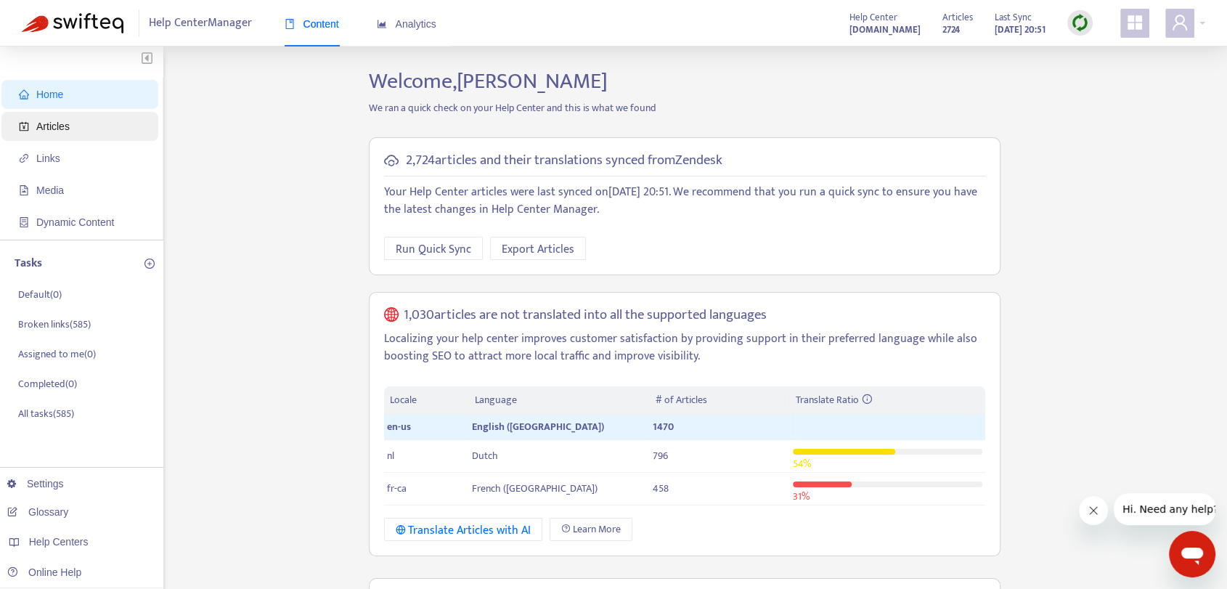
click at [95, 135] on span "Articles" at bounding box center [83, 126] width 128 height 29
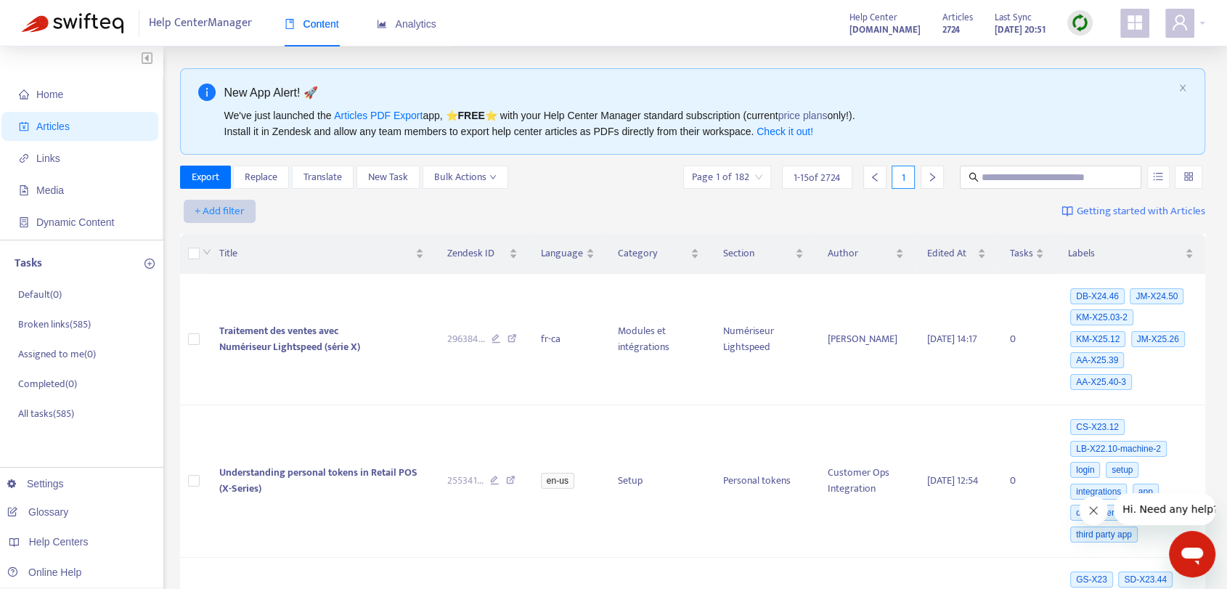
click at [232, 216] on span "+ Add filter" at bounding box center [220, 211] width 50 height 17
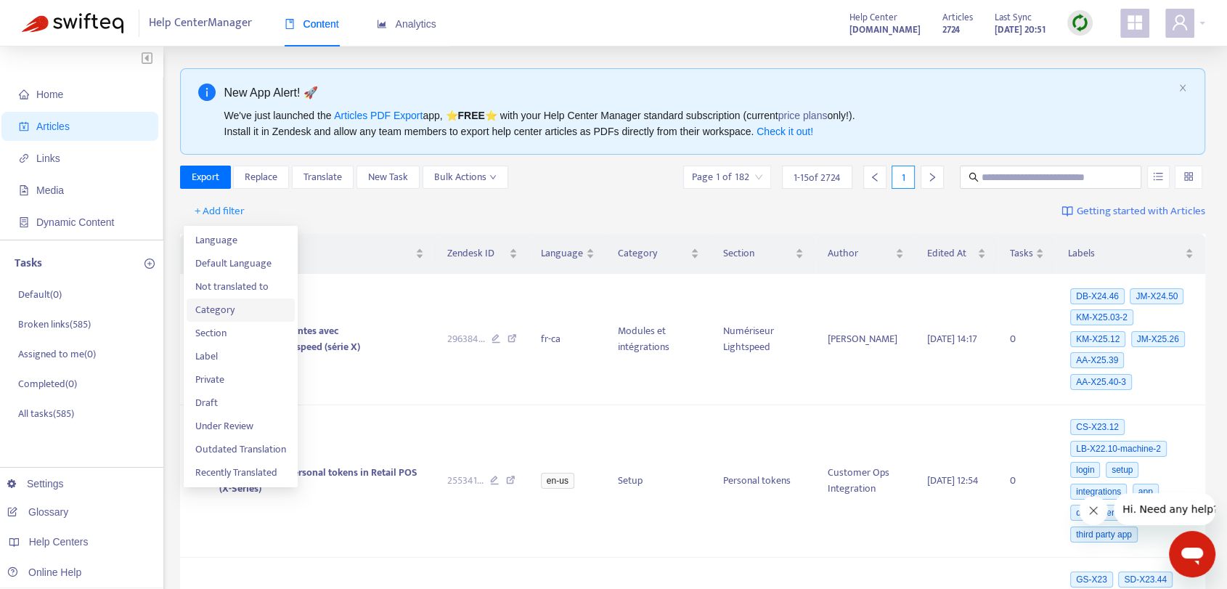
click at [254, 315] on span "Category" at bounding box center [240, 310] width 91 height 16
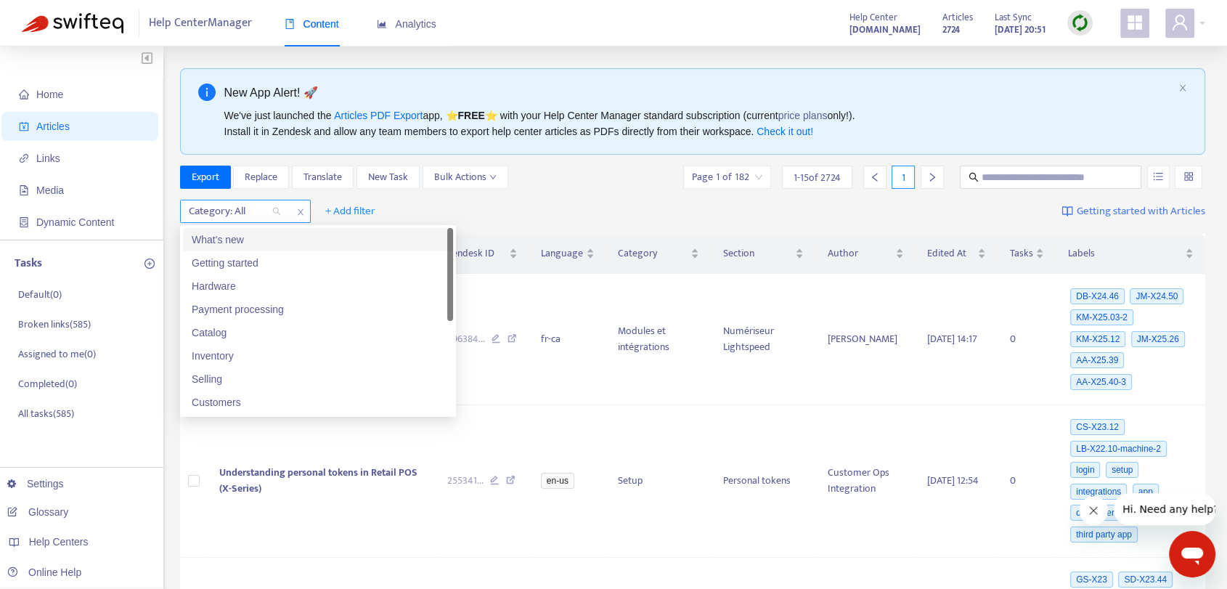
click at [280, 211] on div "Category: All" at bounding box center [235, 211] width 108 height 22
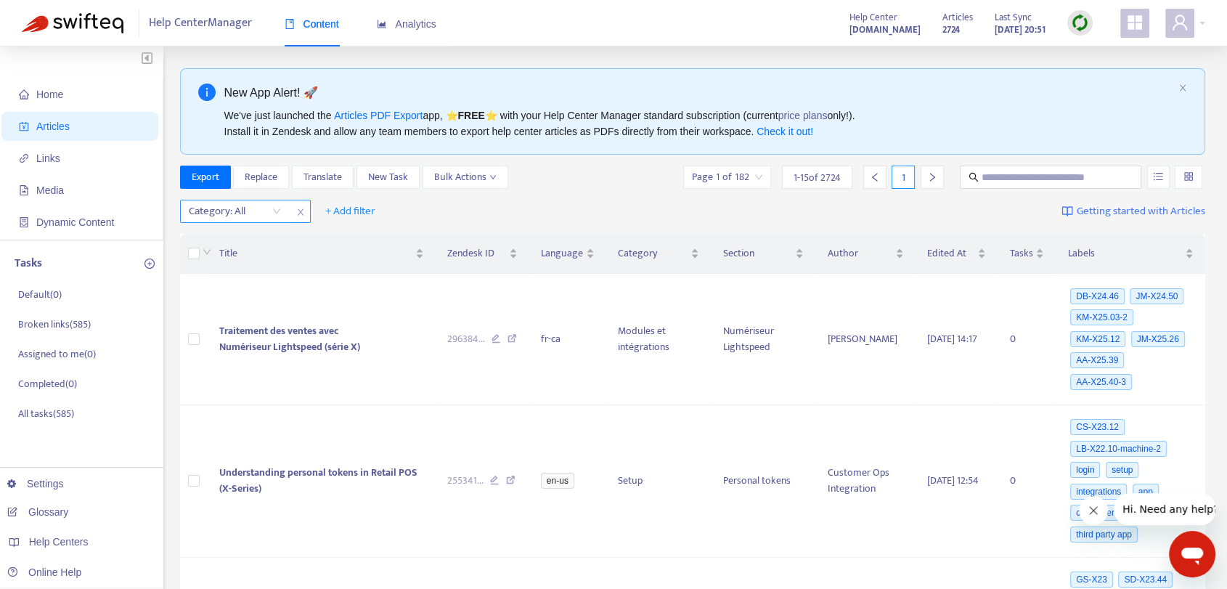
click at [245, 209] on div at bounding box center [228, 211] width 88 height 17
click at [247, 208] on div at bounding box center [228, 211] width 88 height 17
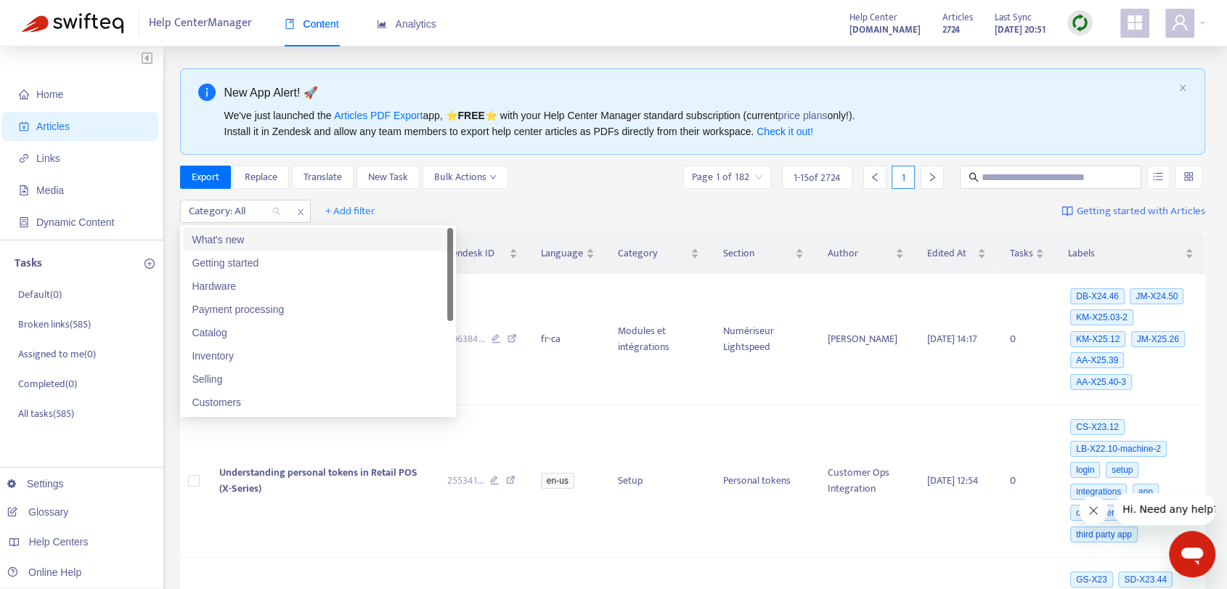
click at [268, 238] on div "What's new" at bounding box center [318, 240] width 253 height 16
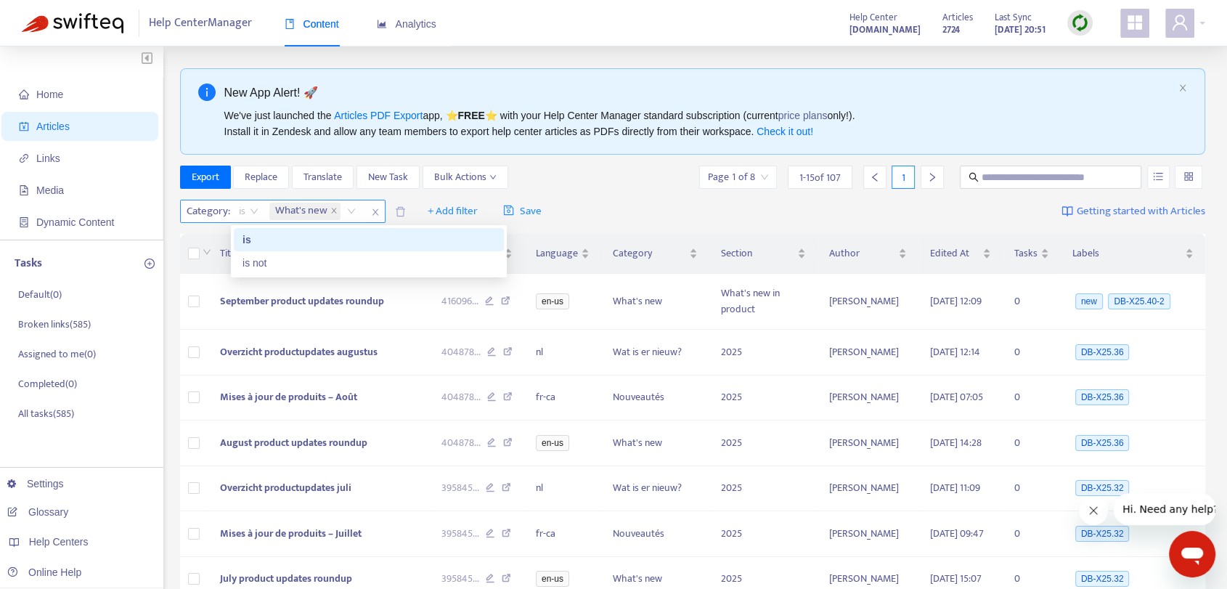
click at [243, 209] on span "is" at bounding box center [249, 211] width 20 height 22
click at [293, 272] on div "is not" at bounding box center [369, 262] width 270 height 23
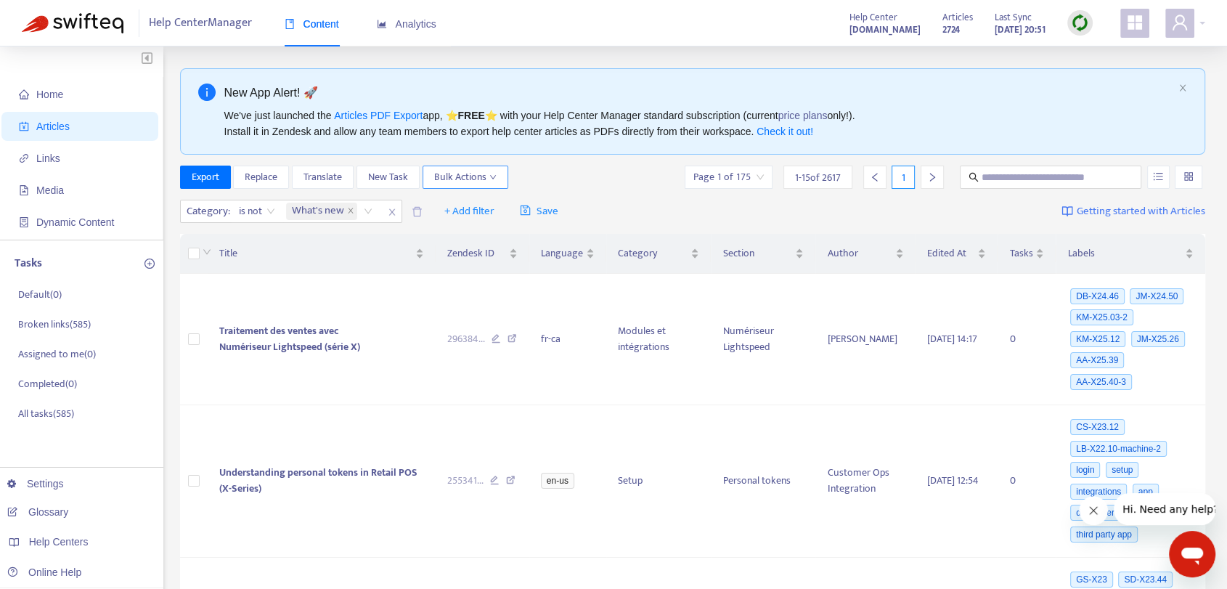
click at [485, 179] on span "Bulk Actions" at bounding box center [465, 177] width 62 height 16
click at [219, 176] on span "Export" at bounding box center [206, 177] width 28 height 16
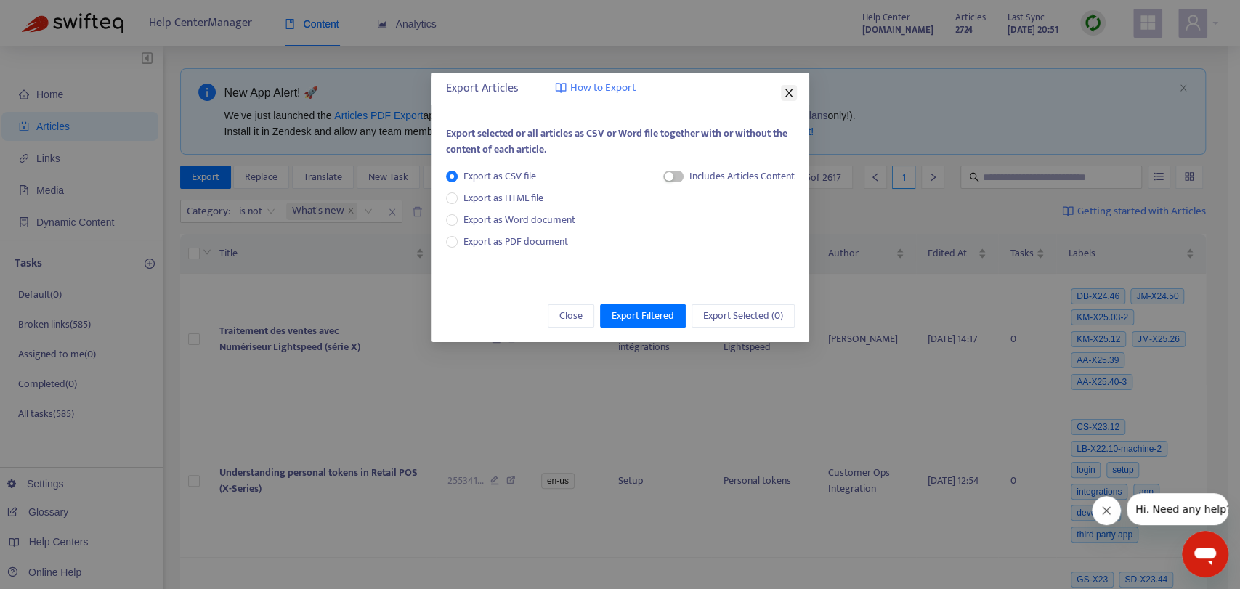
click at [790, 89] on icon "close" at bounding box center [789, 93] width 12 height 12
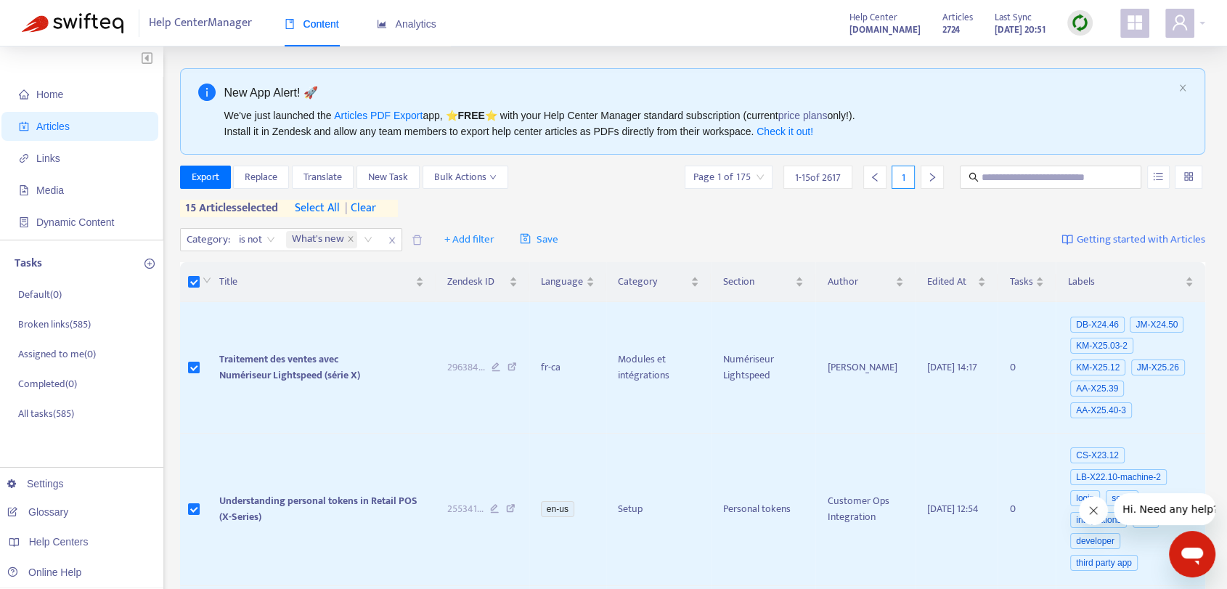
click at [322, 209] on span "select all" at bounding box center [317, 208] width 45 height 17
click at [212, 181] on span "Export" at bounding box center [206, 177] width 28 height 16
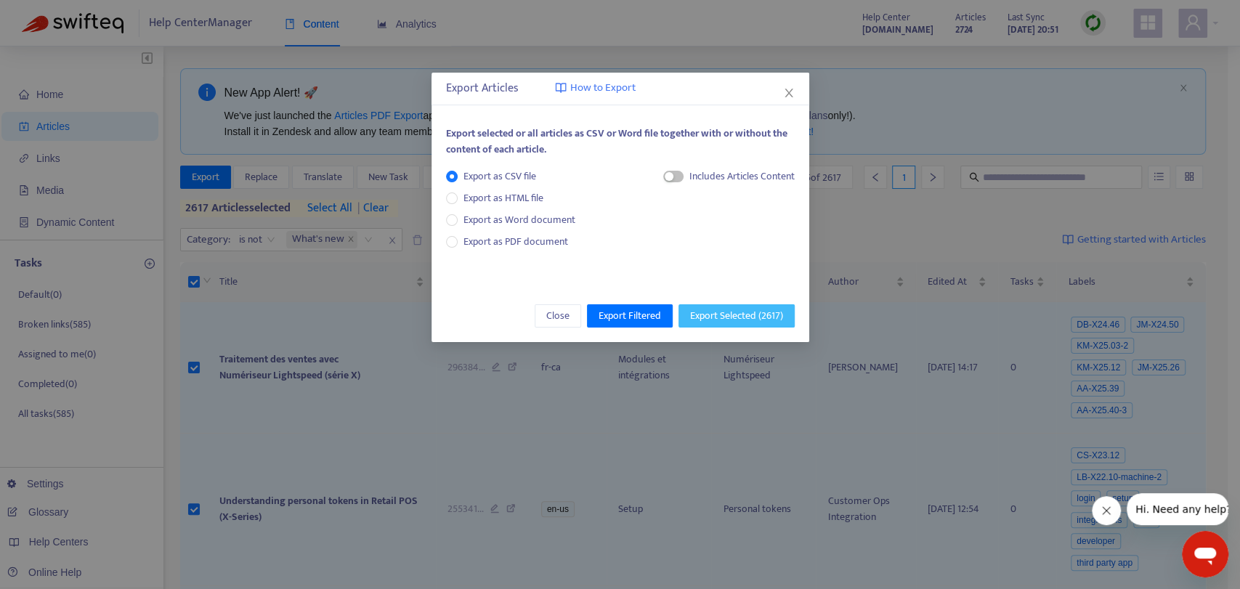
click at [712, 318] on span "Export Selected ( 2617 )" at bounding box center [736, 316] width 93 height 16
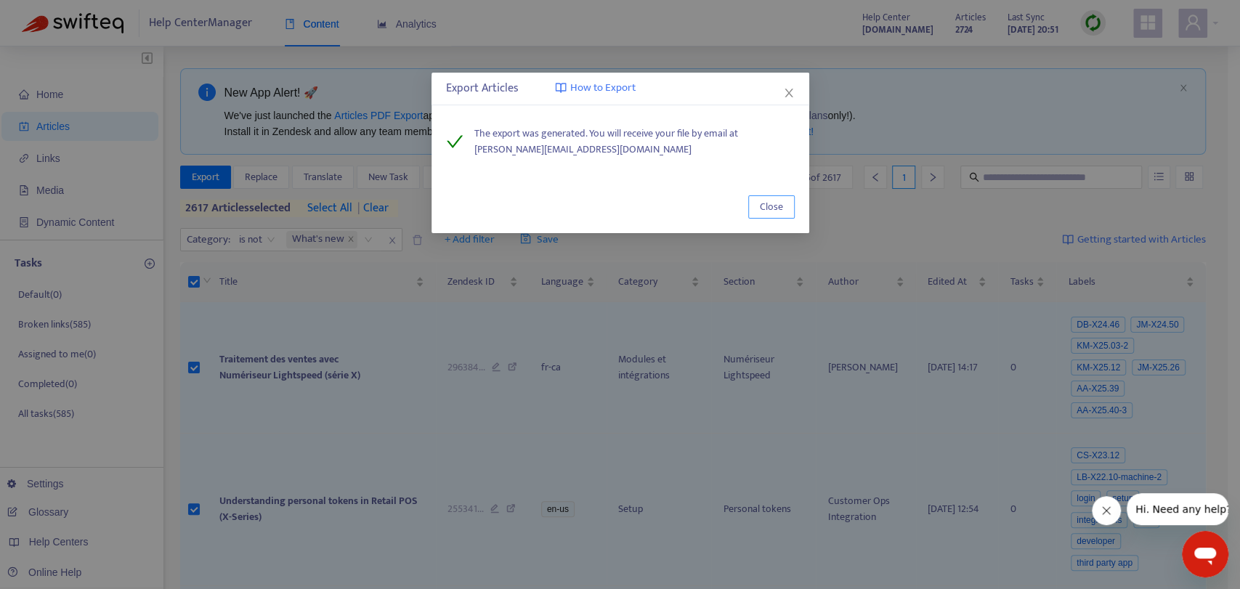
click at [758, 203] on button "Close" at bounding box center [771, 206] width 46 height 23
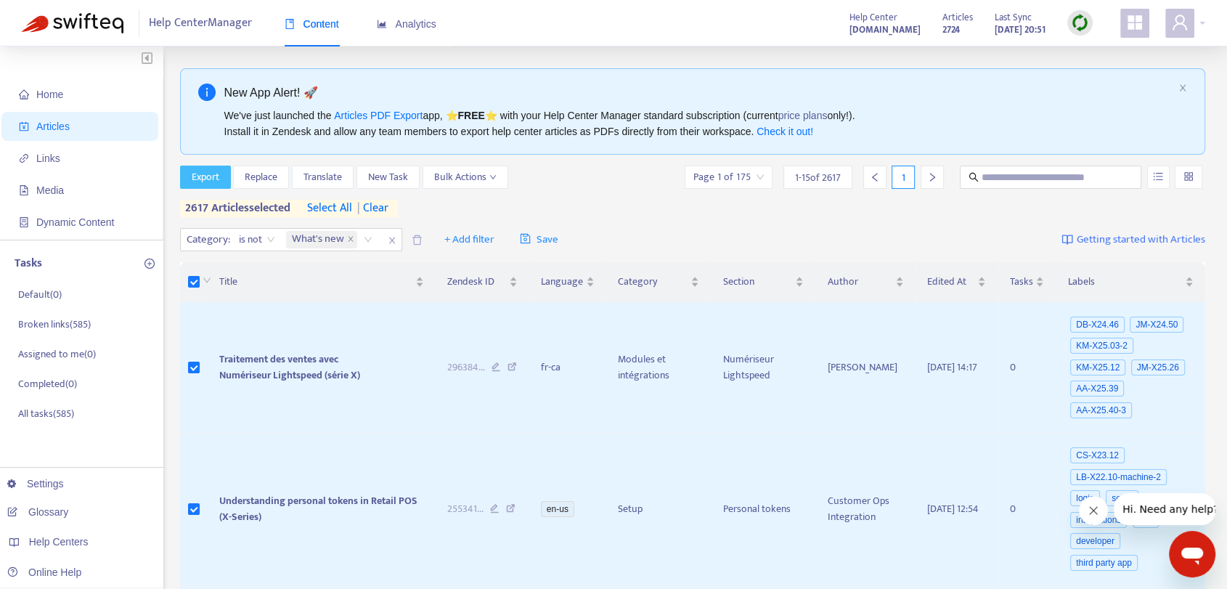
click at [209, 180] on span "Export" at bounding box center [206, 177] width 28 height 16
